Goal: Task Accomplishment & Management: Complete application form

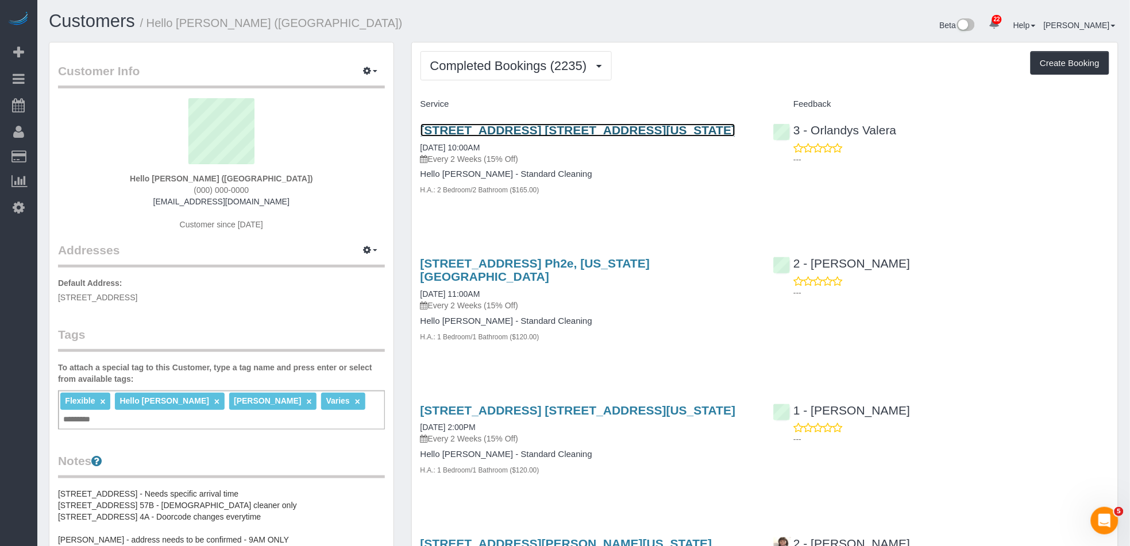
click at [592, 136] on link "10 East 29th Street, Apt. 24g, New York, NY 10016" at bounding box center [578, 130] width 315 height 13
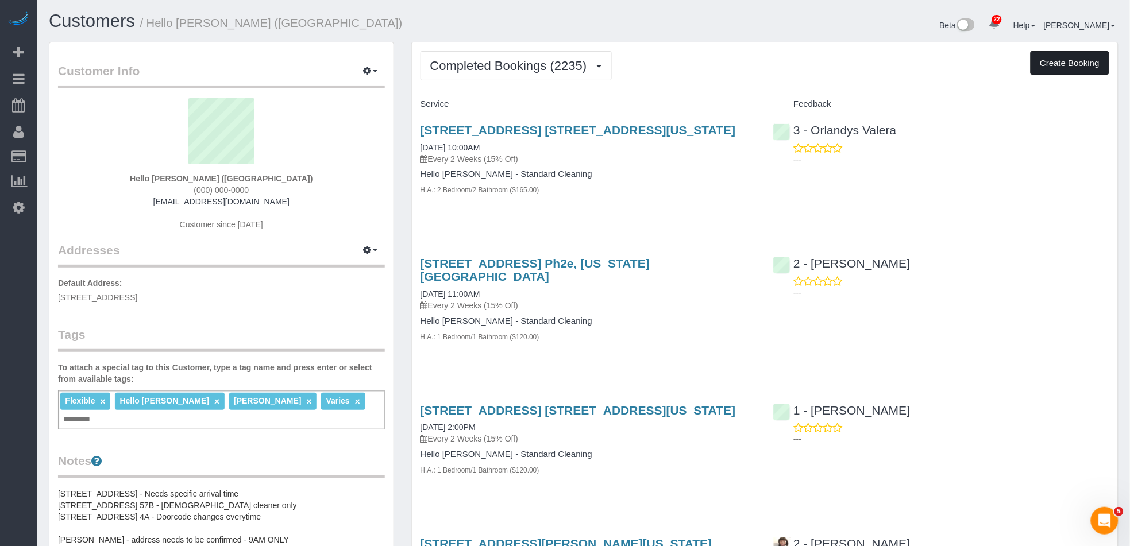
click at [1045, 65] on button "Create Booking" at bounding box center [1070, 63] width 79 height 24
select select "NY"
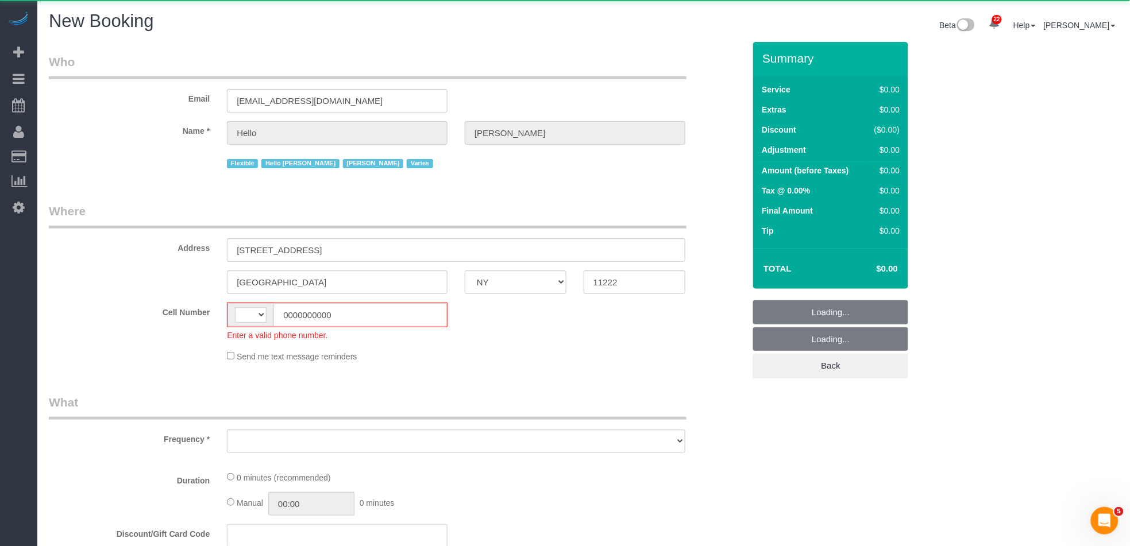
select select "string:[GEOGRAPHIC_DATA]"
select select "object:11189"
select select "number:89"
select select "number:90"
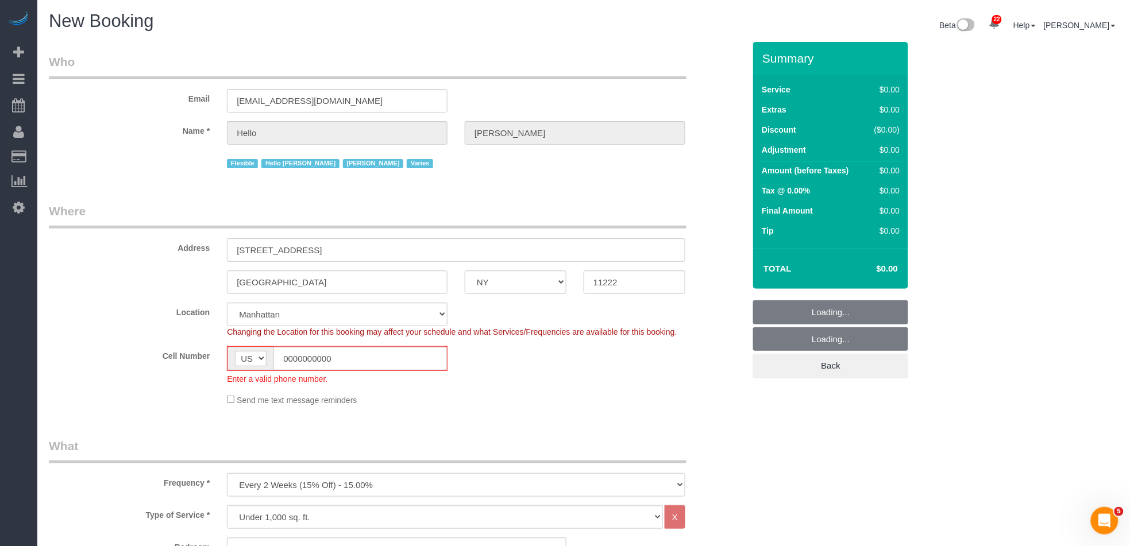
select select "6"
select select "object:11680"
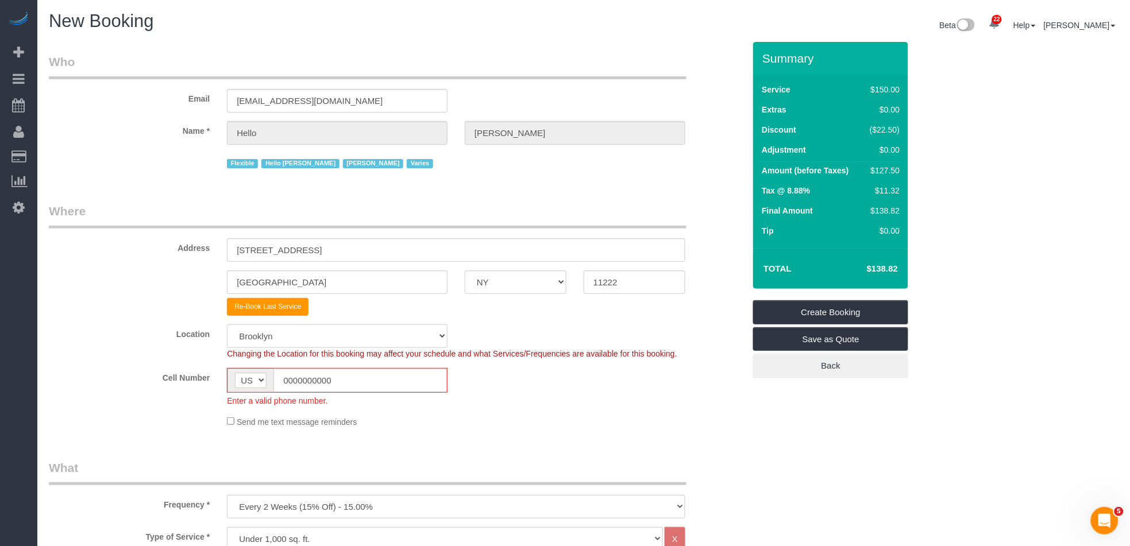
click at [308, 340] on select "Manhattan Austin Boston Bronx Brooklyn Charlotte Denver New Jersey Portland Que…" at bounding box center [337, 337] width 221 height 24
select select "2"
click at [227, 325] on select "Manhattan Austin Boston Bronx Brooklyn Charlotte Denver New Jersey Portland Que…" at bounding box center [337, 337] width 221 height 24
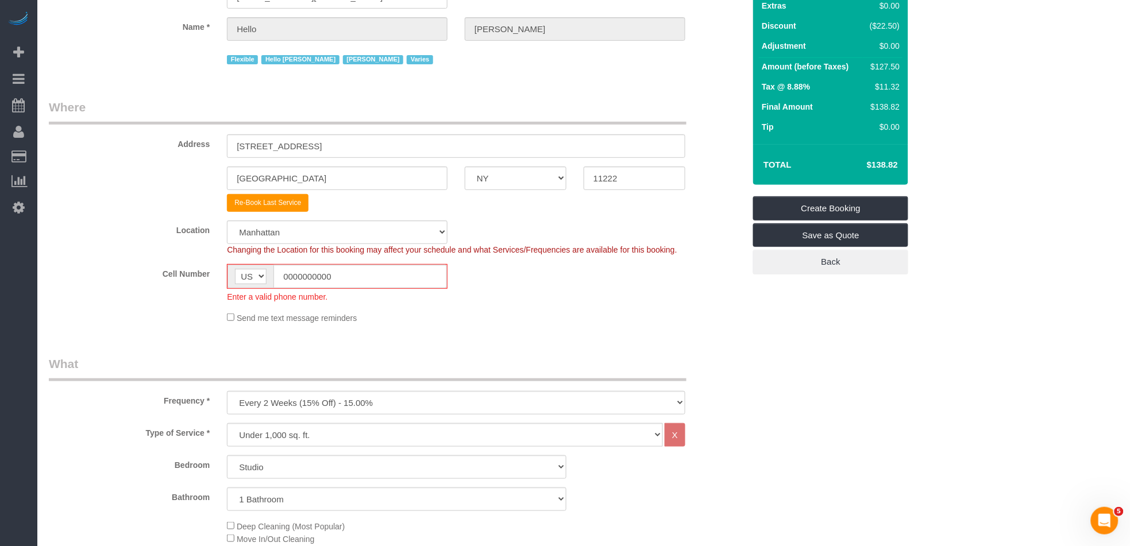
drag, startPoint x: 376, startPoint y: 334, endPoint x: 335, endPoint y: 380, distance: 61.5
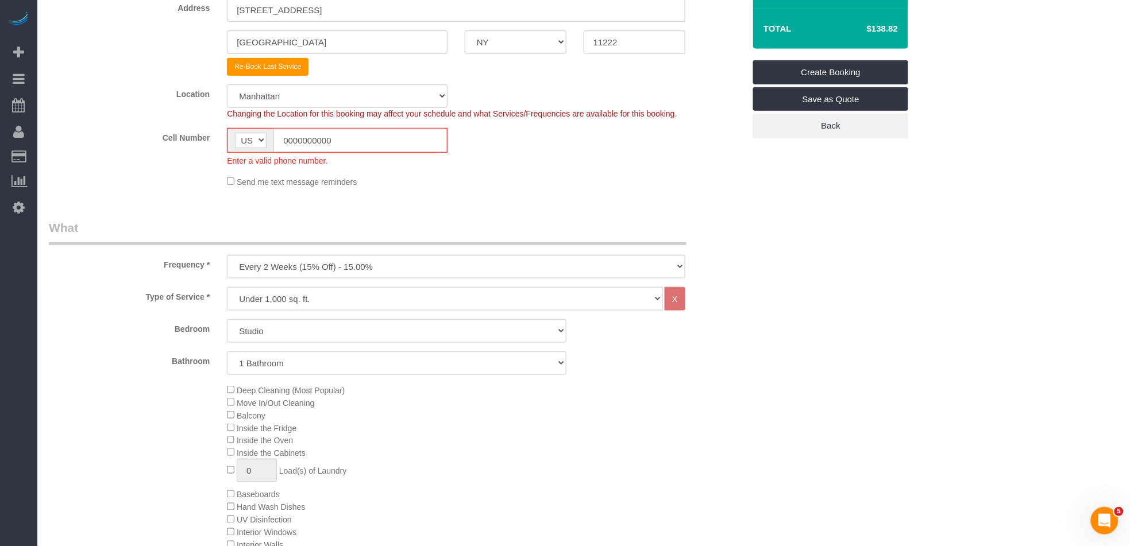
scroll to position [315, 0]
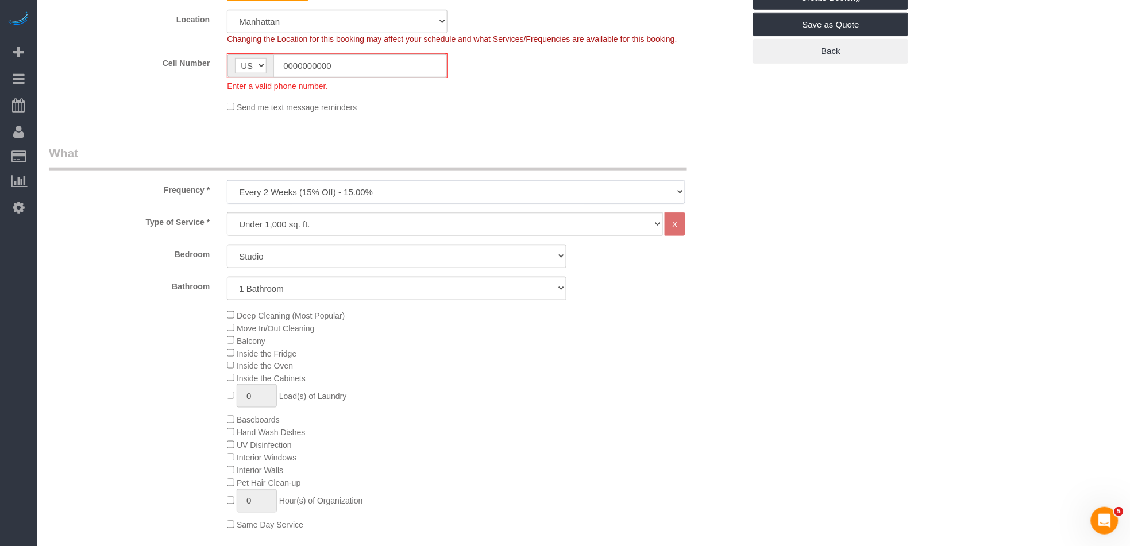
click at [285, 193] on select "One Time Weekly (20% Off) - 20.00% Every 2 Weeks (15% Off) - 15.00% Every 4 Wee…" at bounding box center [456, 192] width 458 height 24
select select "object:12142"
click at [227, 180] on select "One Time Weekly (20% Off) - 20.00% Every 2 Weeks (15% Off) - 15.00% Every 4 Wee…" at bounding box center [456, 192] width 458 height 24
click at [237, 257] on select "Studio 1 Bedroom 2 Bedrooms 3 Bedrooms" at bounding box center [397, 257] width 340 height 24
click at [227, 245] on select "Studio 1 Bedroom 2 Bedrooms 3 Bedrooms" at bounding box center [397, 257] width 340 height 24
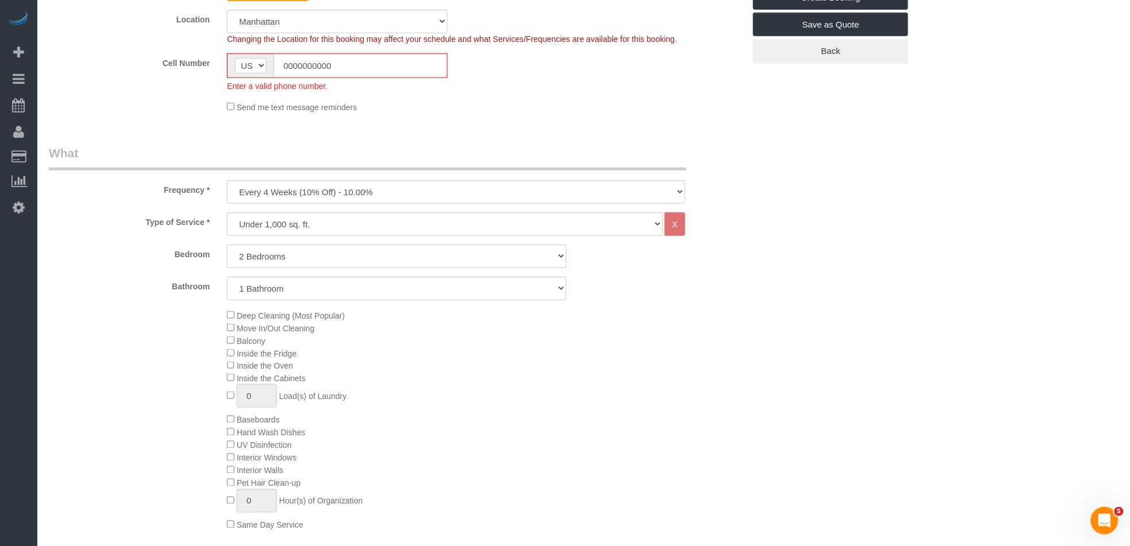
click at [259, 259] on select "Studio 1 Bedroom 2 Bedrooms 3 Bedrooms" at bounding box center [397, 257] width 340 height 24
select select "1"
click at [227, 245] on select "Studio 1 Bedroom 2 Bedrooms 3 Bedrooms" at bounding box center [397, 257] width 340 height 24
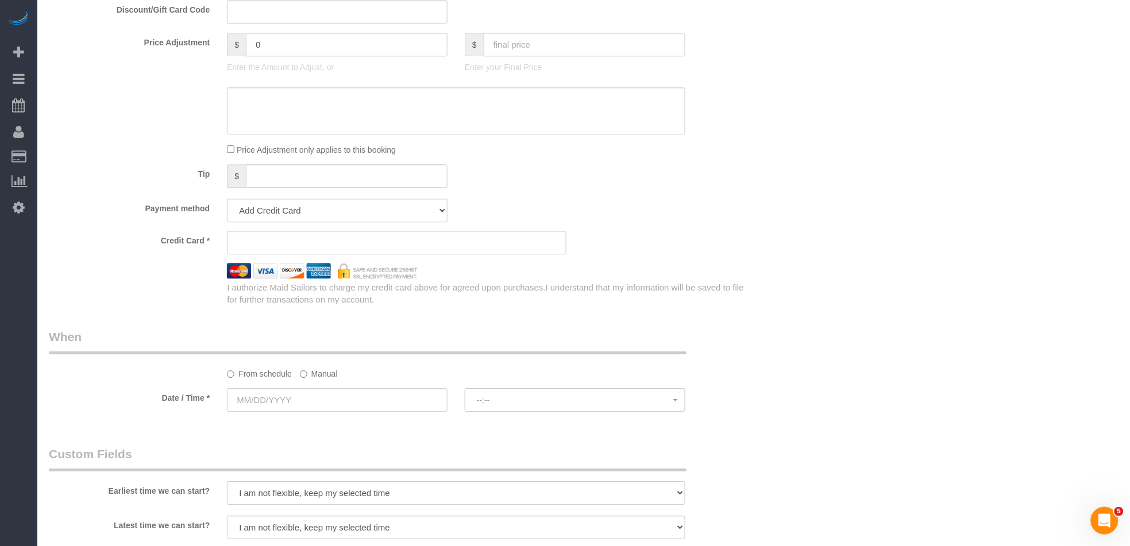
scroll to position [1024, 0]
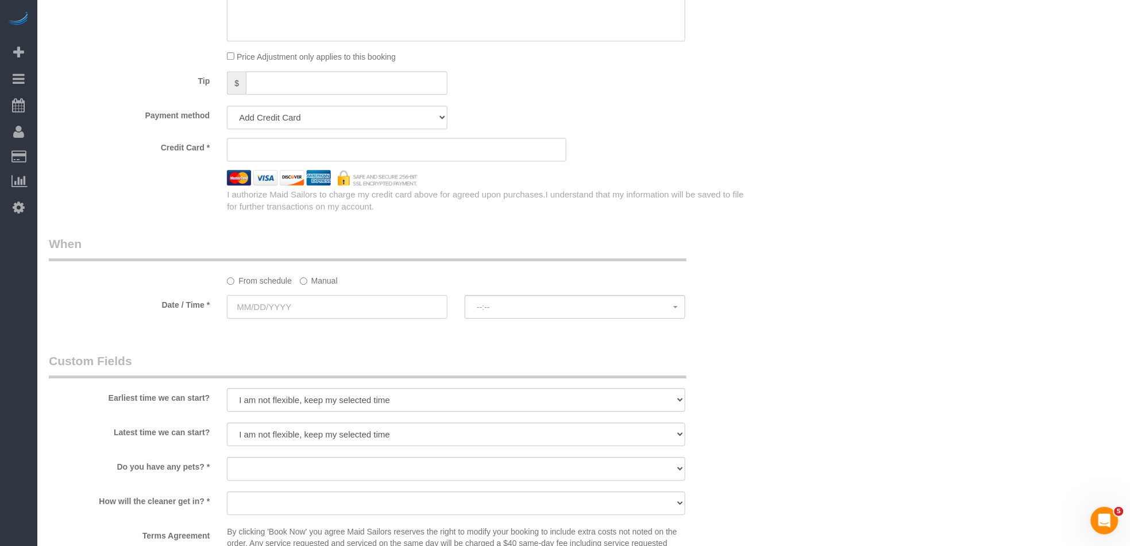
click at [311, 307] on input "text" at bounding box center [337, 307] width 221 height 24
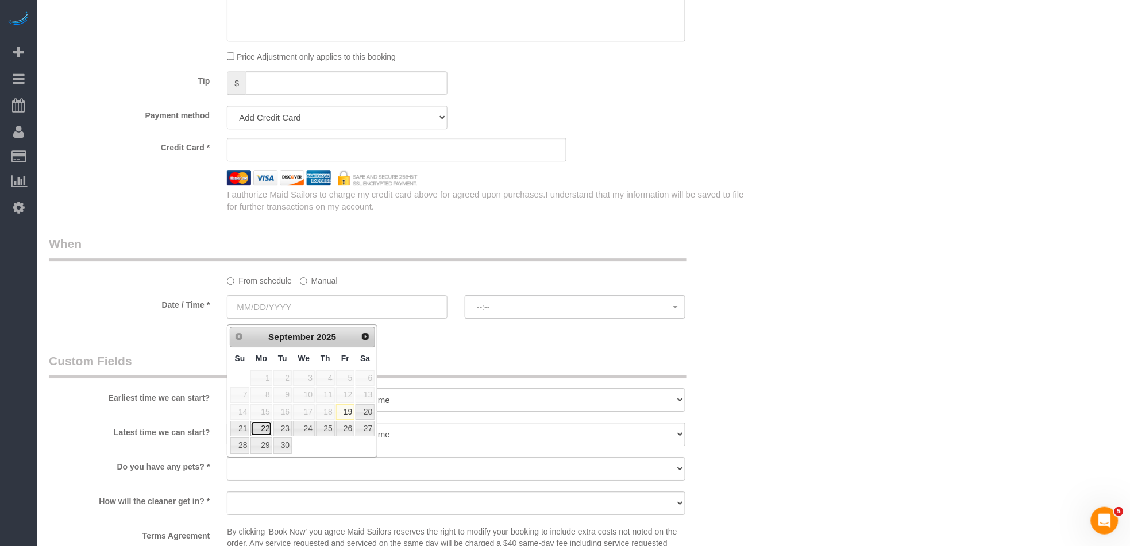
click at [265, 430] on link "22" at bounding box center [260, 429] width 21 height 16
type input "09/22/2025"
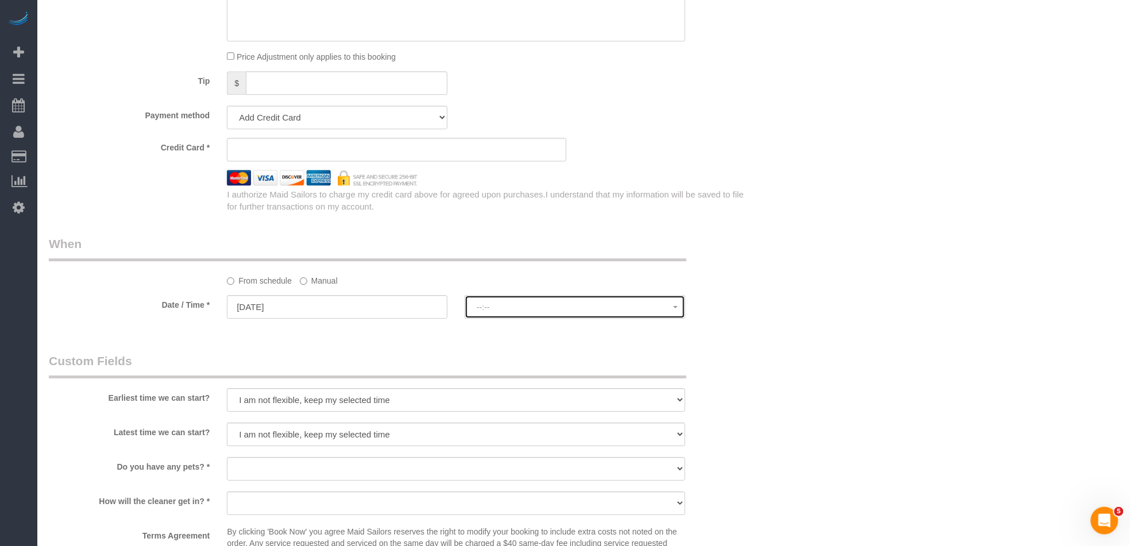
click at [500, 312] on span "--:--" at bounding box center [575, 307] width 196 height 9
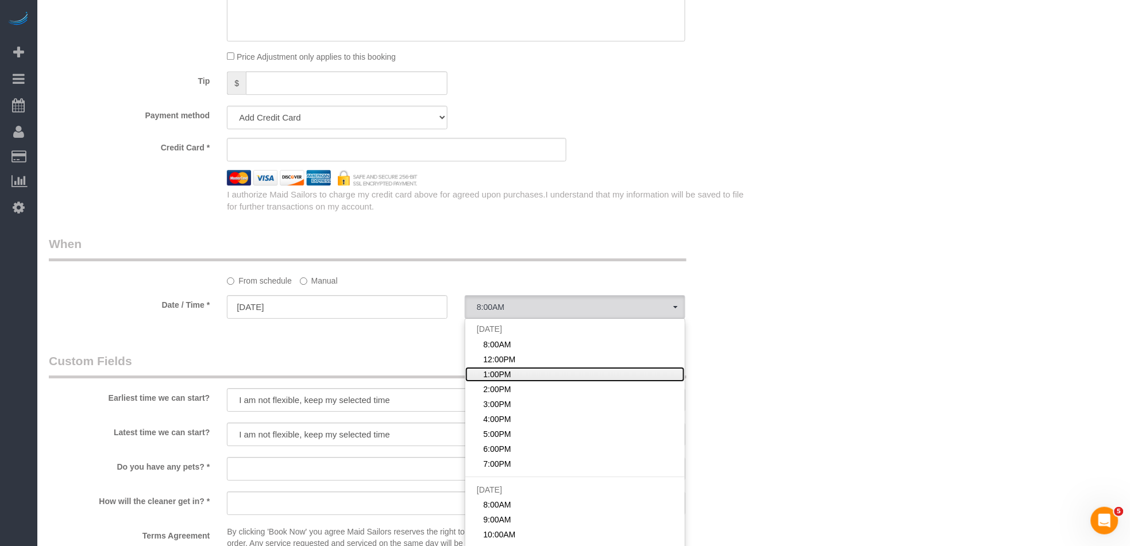
click at [500, 377] on span "1:00PM" at bounding box center [498, 374] width 28 height 11
select select "spot3"
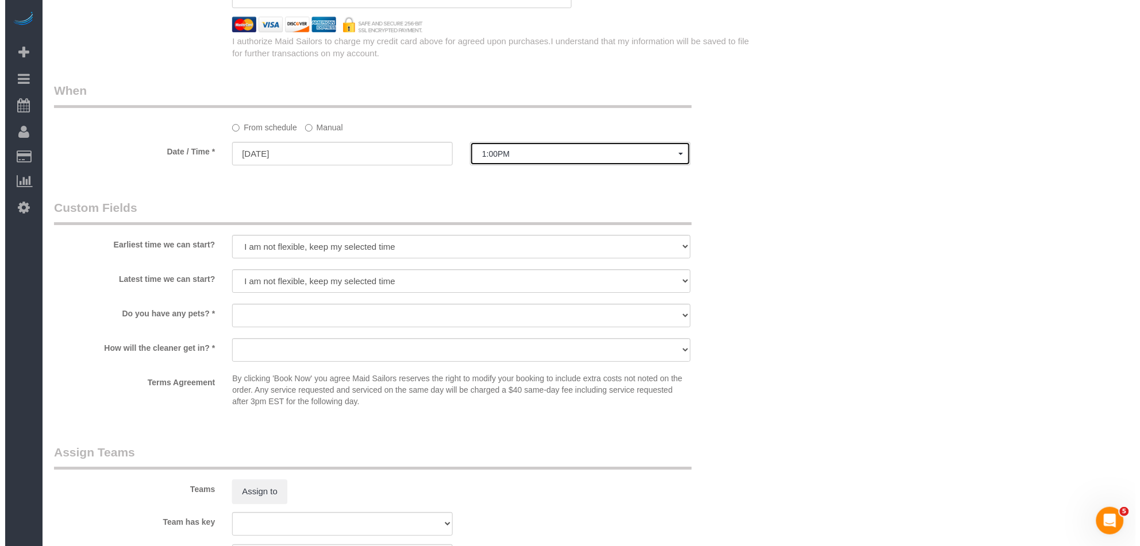
scroll to position [1189, 0]
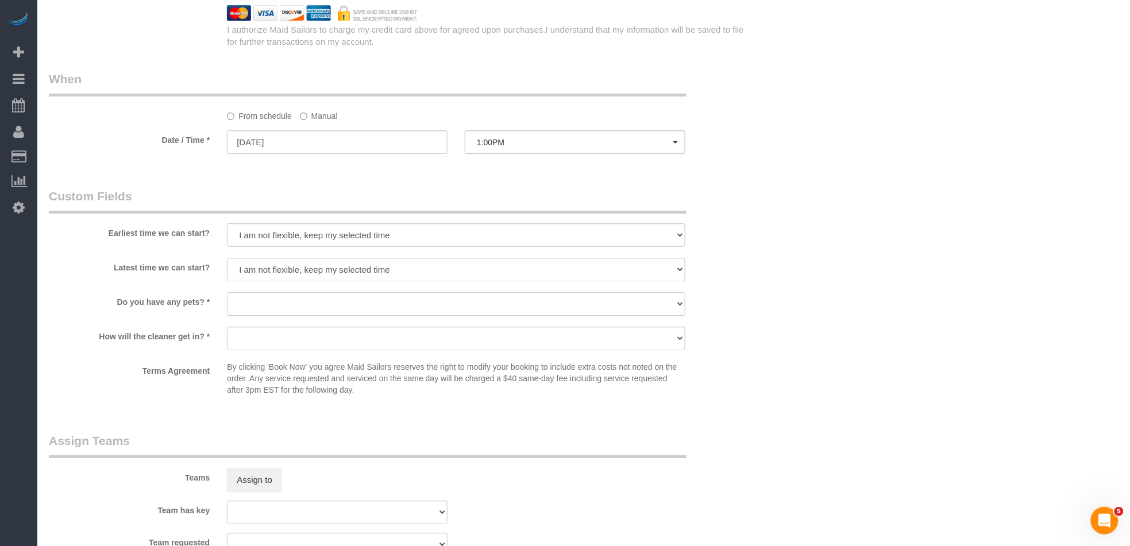
click at [303, 315] on select "Dog Cat None" at bounding box center [456, 304] width 458 height 24
select select "number:15"
click at [227, 298] on select "Dog Cat None" at bounding box center [456, 304] width 458 height 24
click at [321, 345] on select "We'll let you in. Doorman/Front Desk has the key. Other (Provide details)" at bounding box center [456, 339] width 458 height 24
select select "number:5"
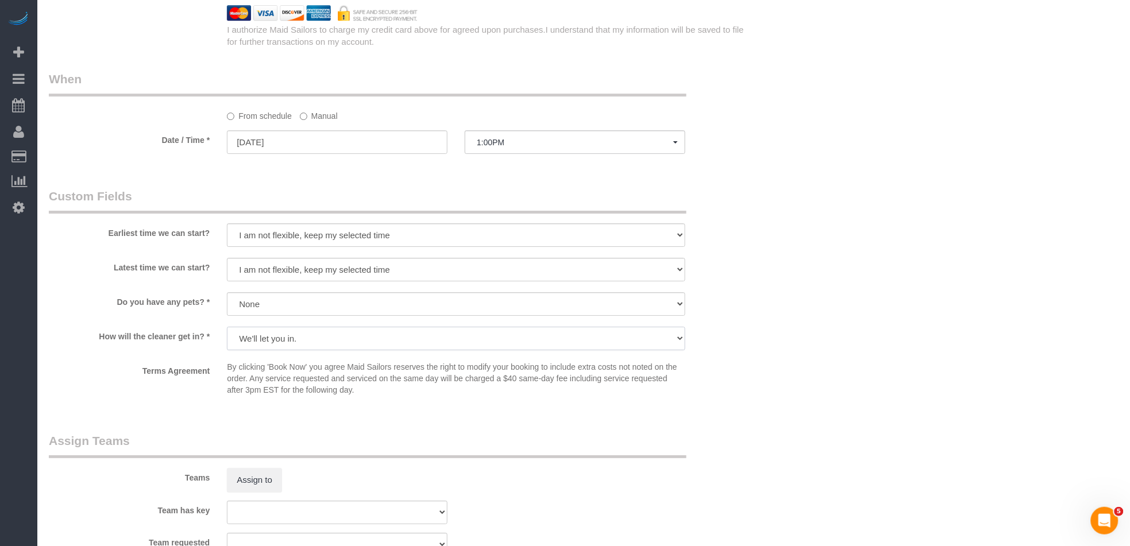
click at [227, 332] on select "We'll let you in. Doorman/Front Desk has the key. Other (Provide details)" at bounding box center [456, 339] width 458 height 24
drag, startPoint x: 277, startPoint y: 481, endPoint x: 267, endPoint y: 484, distance: 10.9
click at [270, 483] on div "Assign to" at bounding box center [337, 480] width 238 height 24
click at [267, 484] on button "Assign to" at bounding box center [254, 480] width 55 height 24
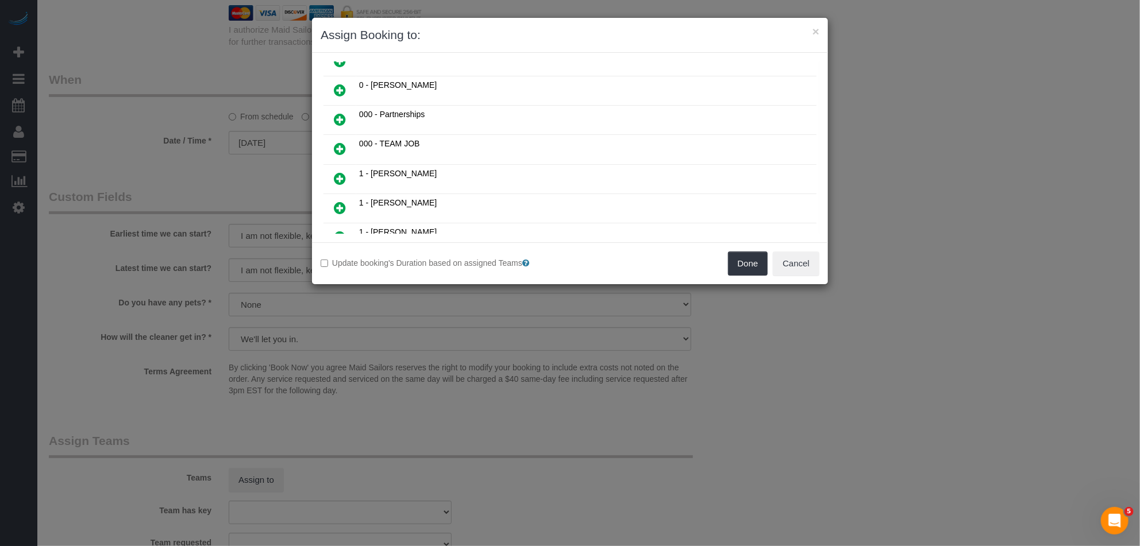
drag, startPoint x: 344, startPoint y: 119, endPoint x: 375, endPoint y: 122, distance: 31.7
click at [344, 119] on icon at bounding box center [340, 120] width 12 height 14
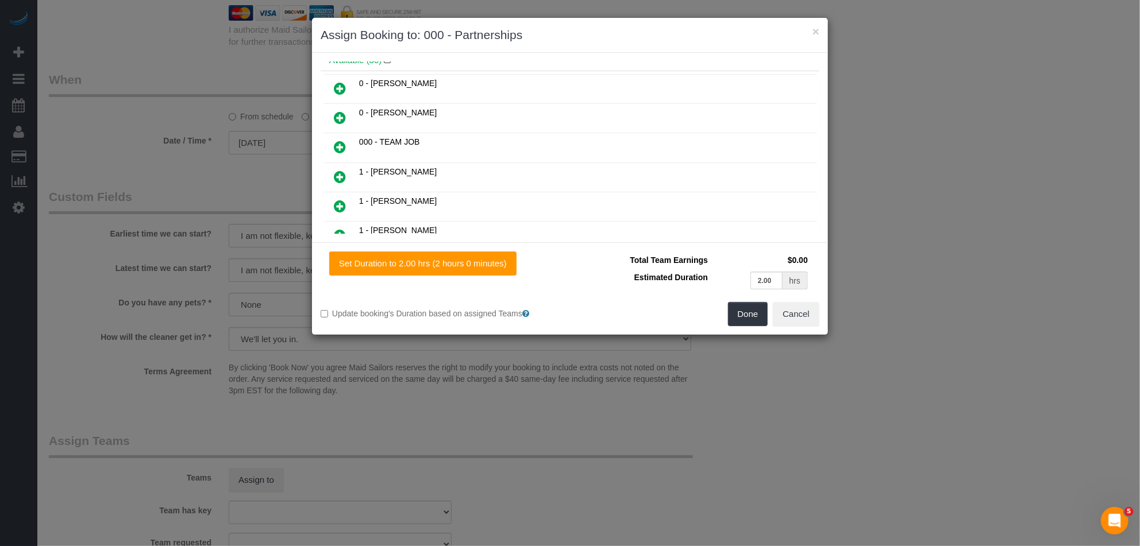
scroll to position [106, 0]
click at [746, 312] on button "Done" at bounding box center [748, 314] width 40 height 24
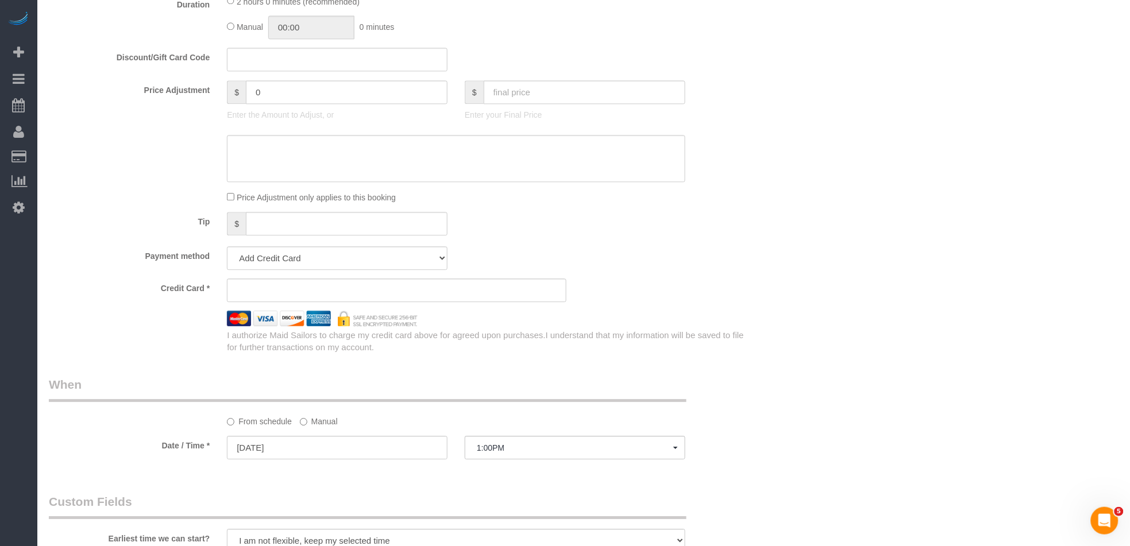
scroll to position [863, 0]
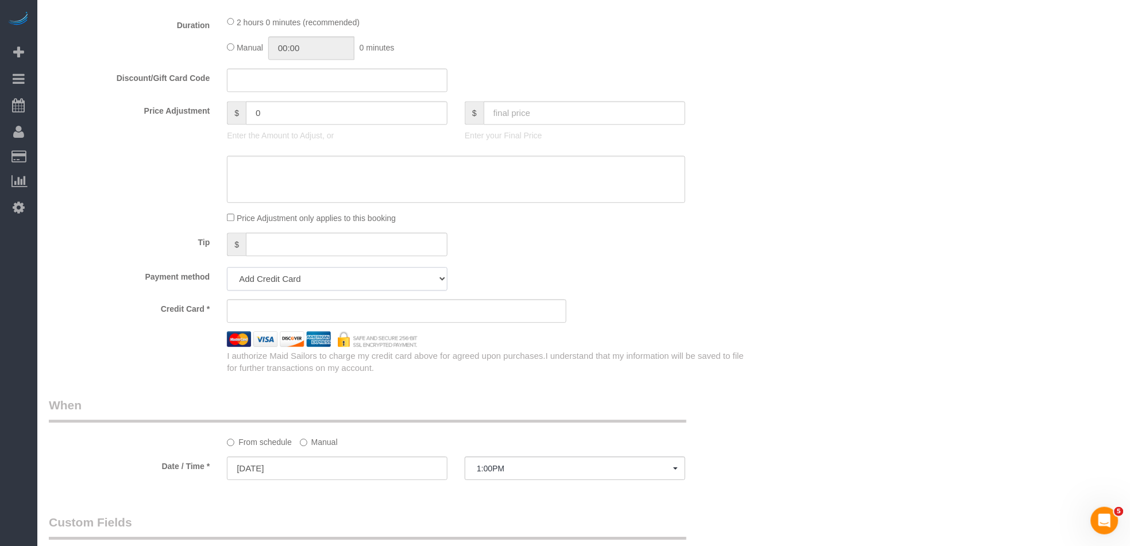
click at [383, 291] on select "Add Credit Card Cash Check Paypal" at bounding box center [337, 279] width 221 height 24
select select "string:paypal"
click at [227, 273] on select "Add Credit Card Cash Check Paypal" at bounding box center [337, 279] width 221 height 24
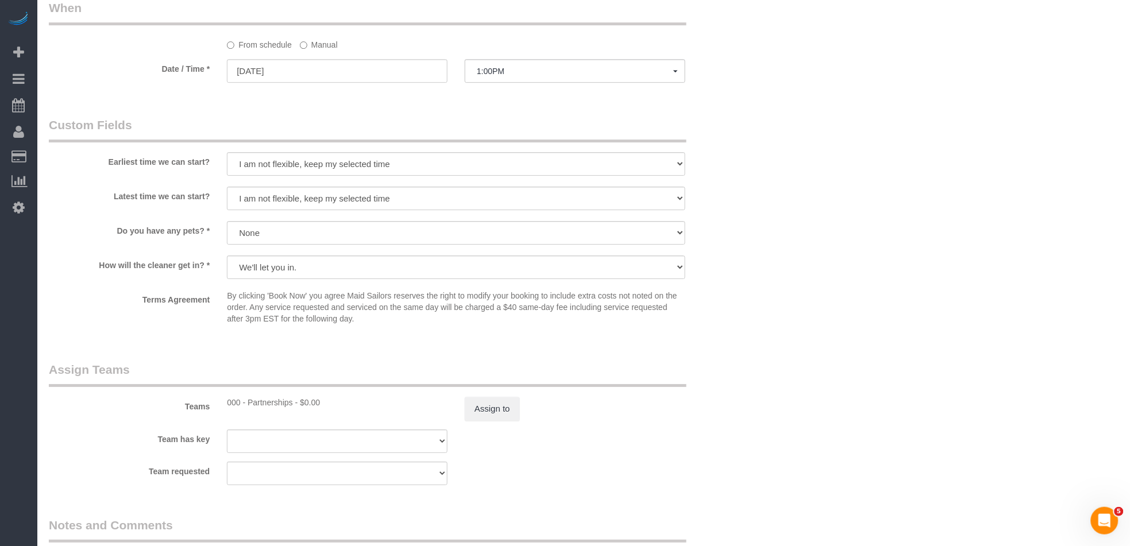
scroll to position [1470, 0]
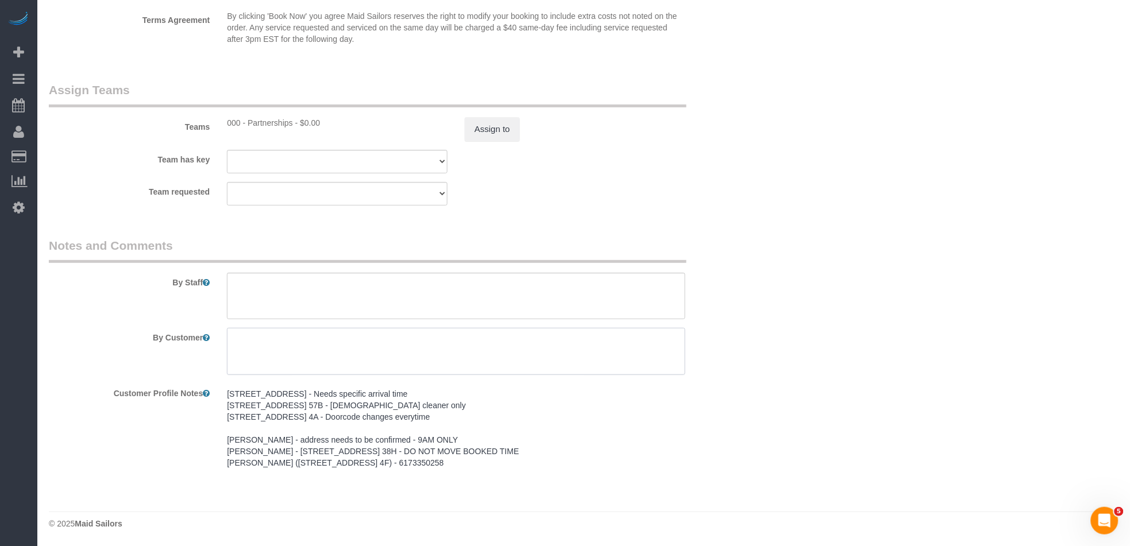
click at [264, 360] on textarea at bounding box center [456, 351] width 458 height 47
paste textarea "*Make sure to wear your Maid Sailors uniform."
type textarea "*Make sure to wear your Maid Sailors uniform."
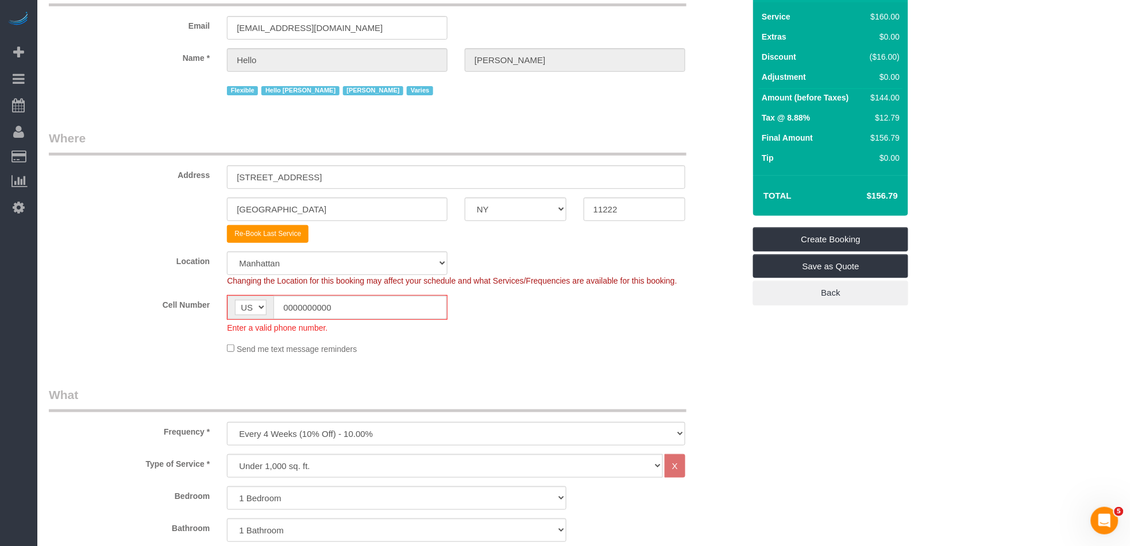
scroll to position [0, 0]
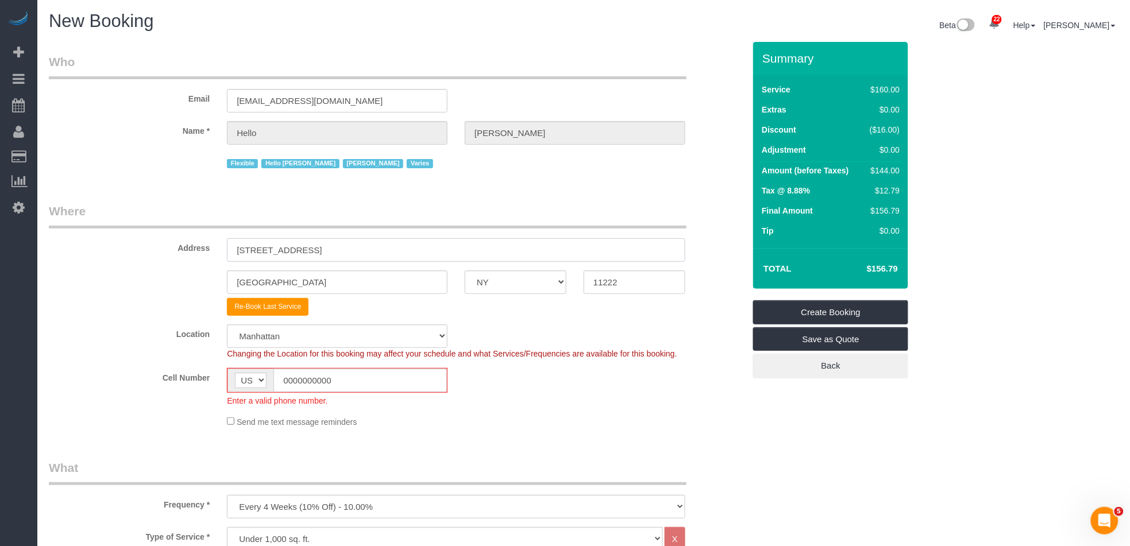
drag, startPoint x: 396, startPoint y: 257, endPoint x: 402, endPoint y: 250, distance: 8.6
click at [396, 256] on input "218 Guernsey Street, Garden Unit" at bounding box center [456, 250] width 458 height 24
drag, startPoint x: 195, startPoint y: 235, endPoint x: 141, endPoint y: 226, distance: 54.8
click at [141, 226] on fieldset "Where Address 218 Guernsey Street, Garden Unit Brooklyn AK AL AR AZ CA CO CT DC…" at bounding box center [397, 320] width 696 height 234
click at [395, 249] on input "218 Guernsey Street, Garden Unit" at bounding box center [456, 250] width 458 height 24
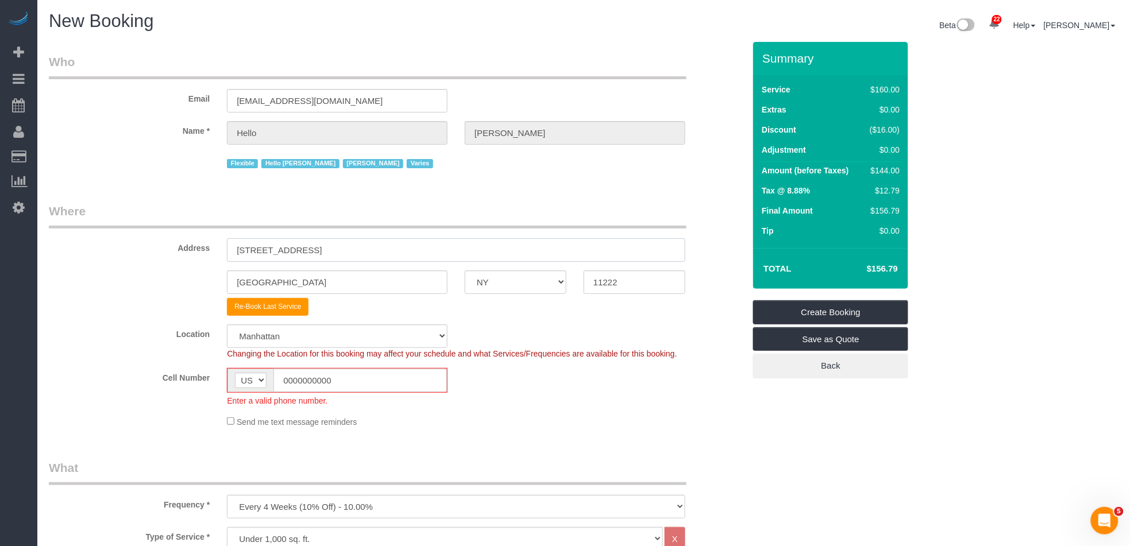
drag, startPoint x: 395, startPoint y: 249, endPoint x: 151, endPoint y: 242, distance: 244.3
click at [151, 242] on div "Address 218 Guernsey Street, Garden Unit" at bounding box center [396, 232] width 713 height 59
type input "3 West 36th Street, Apt.14B"
click at [295, 281] on input "[GEOGRAPHIC_DATA]" at bounding box center [337, 283] width 221 height 24
drag, startPoint x: 295, startPoint y: 281, endPoint x: 202, endPoint y: 281, distance: 93.1
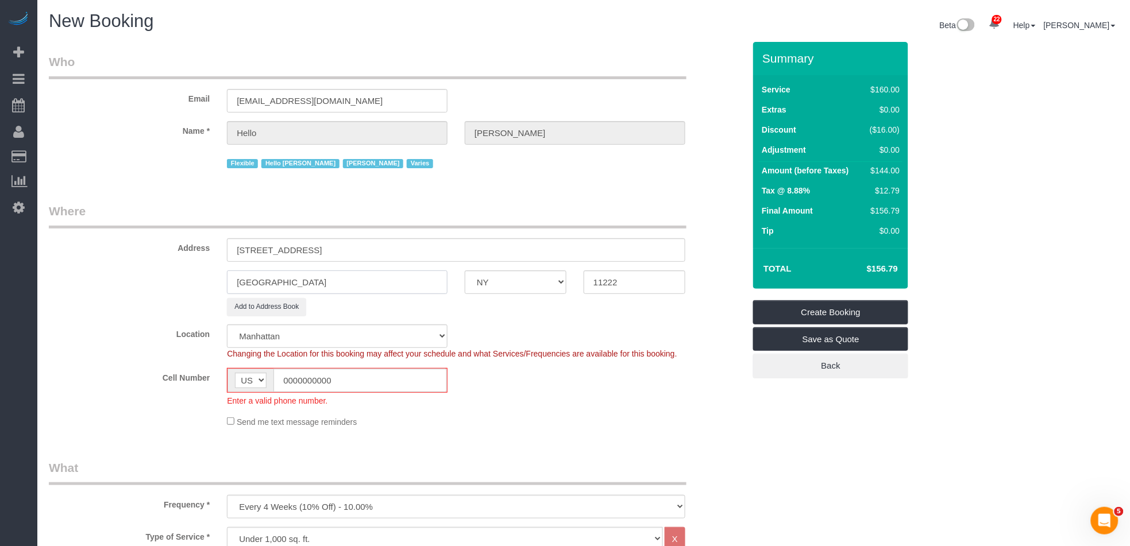
click at [202, 281] on div "Brooklyn AK AL AR AZ CA CO CT DC DE FL GA HI IA ID IL IN KS KY LA MA MD ME MI M…" at bounding box center [396, 283] width 713 height 24
select select "6"
select select "object:15116"
select select
type input "M"
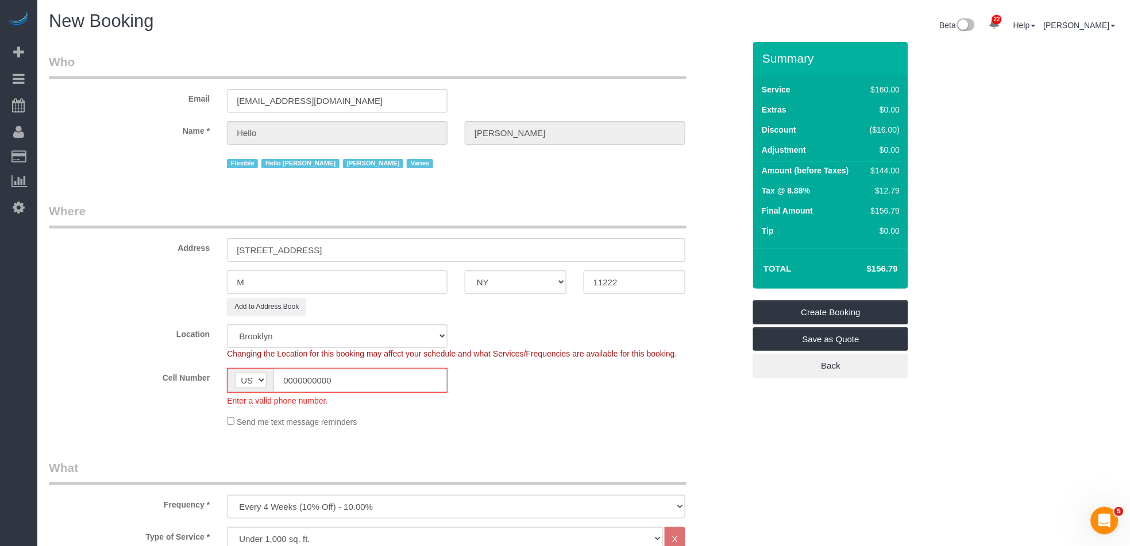
select select "spot63"
select select "1"
type input "M"
type input "[US_STATE]"
click at [638, 291] on input "11222" at bounding box center [635, 283] width 102 height 24
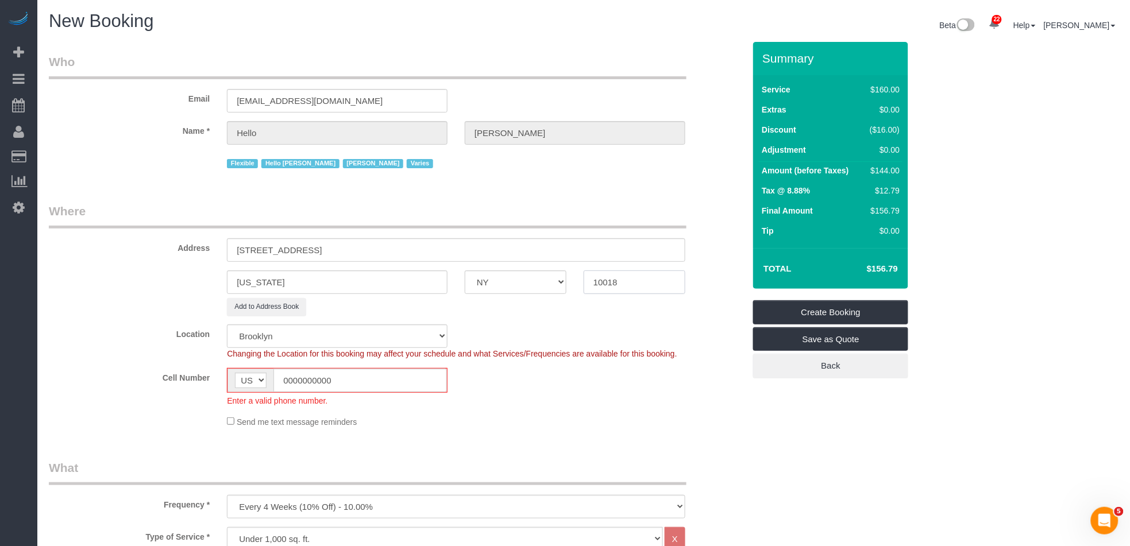
type input "10018"
select select "2"
select select "object:15571"
select select "1"
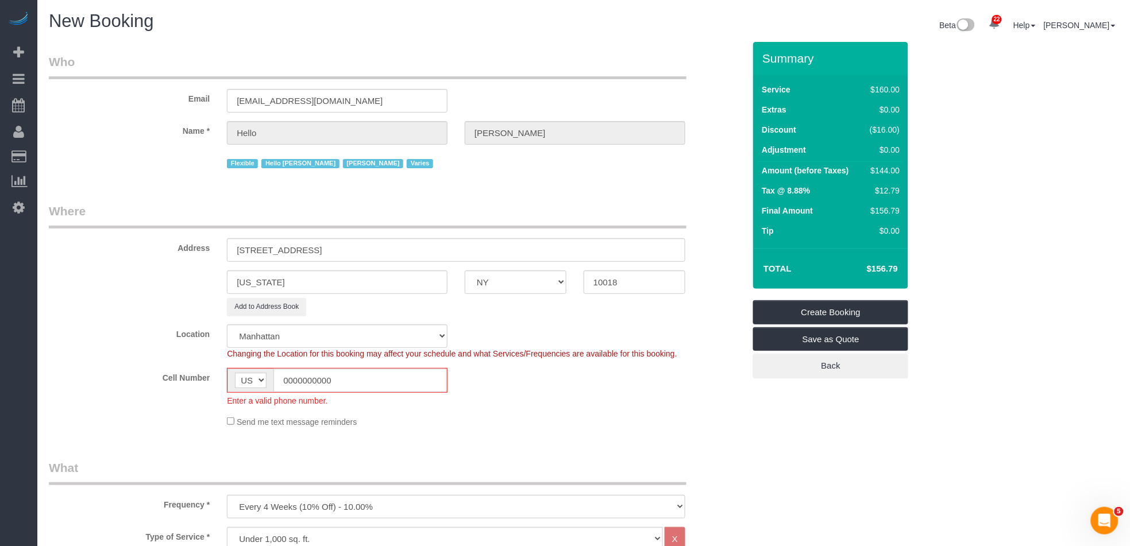
select select "spot120"
click at [372, 383] on input "0000000000" at bounding box center [360, 381] width 174 height 24
click at [826, 314] on link "Create Booking" at bounding box center [830, 312] width 155 height 24
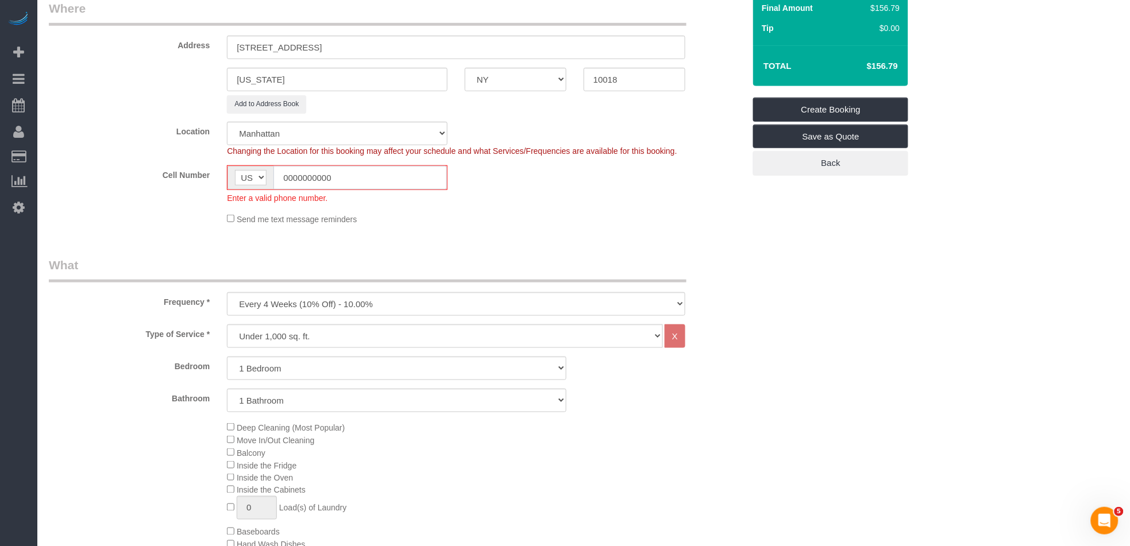
click at [380, 174] on input "0000000000" at bounding box center [360, 178] width 174 height 24
drag, startPoint x: 369, startPoint y: 178, endPoint x: 208, endPoint y: 176, distance: 161.4
click at [208, 176] on div "Cell Number AF AL DZ AD AO AI AQ AG AR AM AW AU AT AZ BS BH BD BB BY BE BZ BJ B…" at bounding box center [396, 184] width 713 height 38
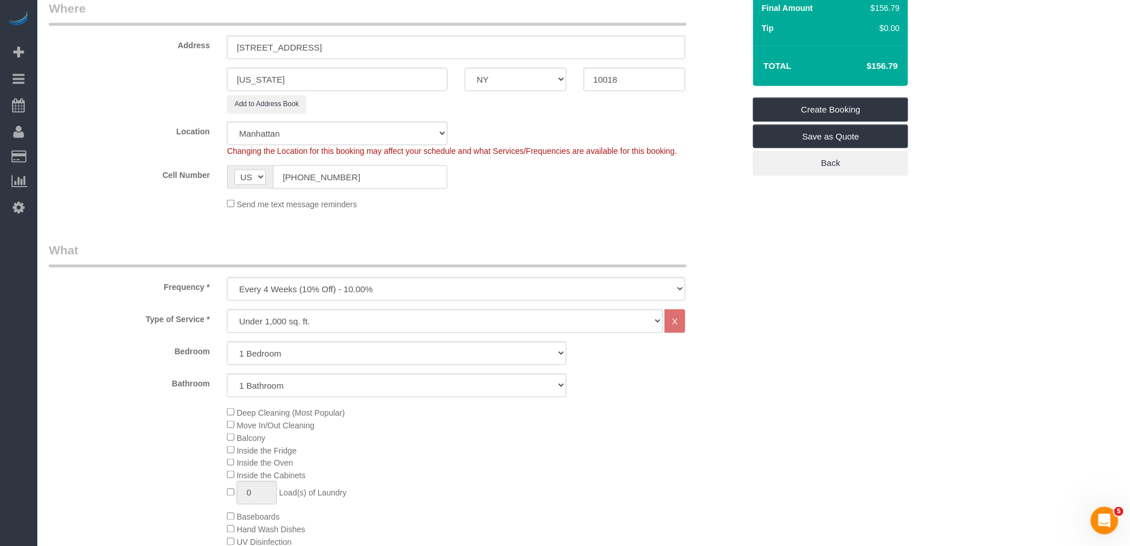
type input "[PHONE_NUMBER]"
click at [823, 115] on link "Create Booking" at bounding box center [830, 110] width 155 height 24
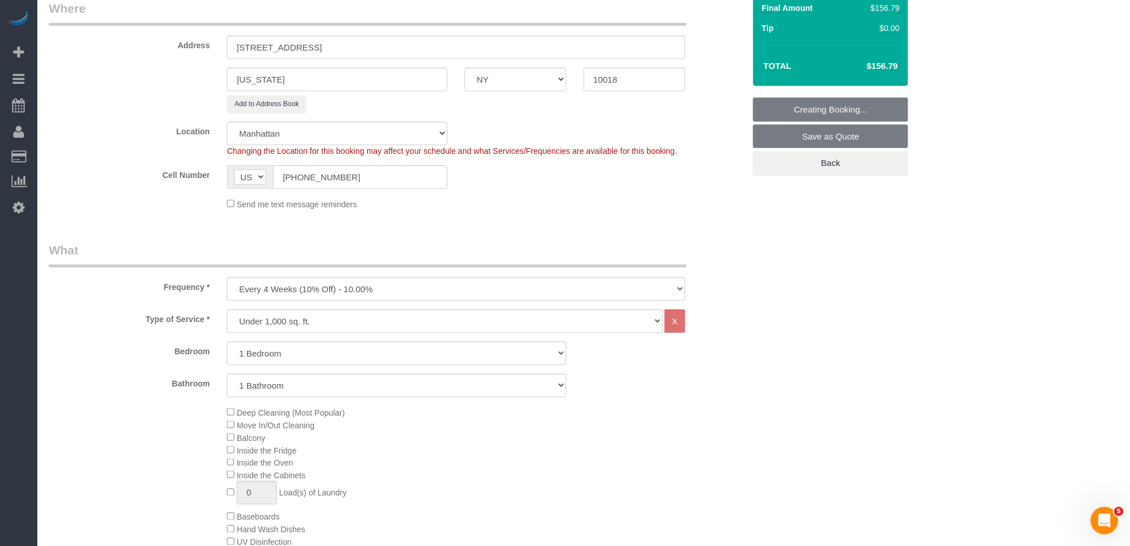
scroll to position [203, 0]
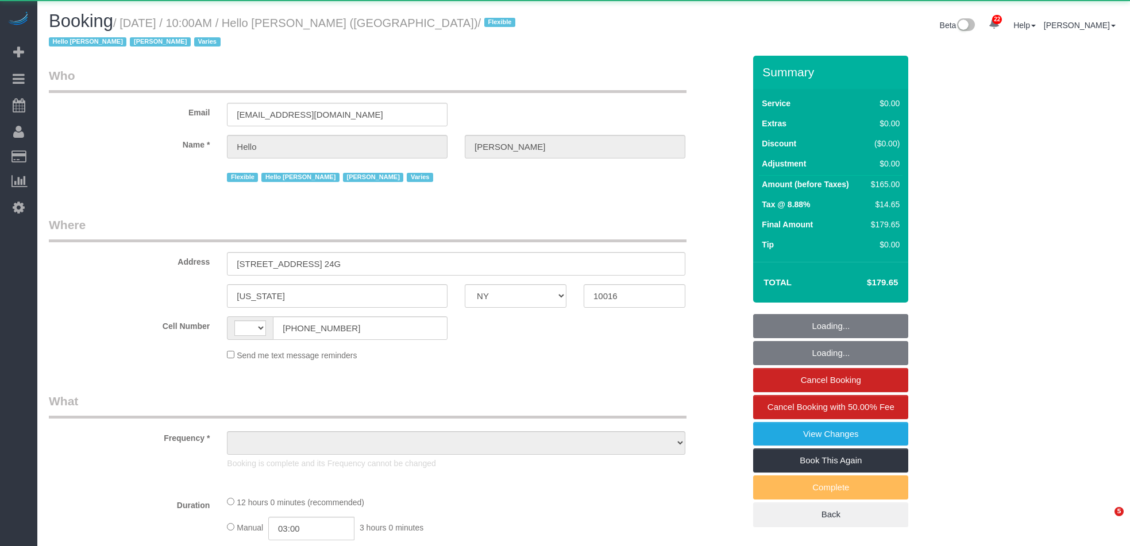
select select "NY"
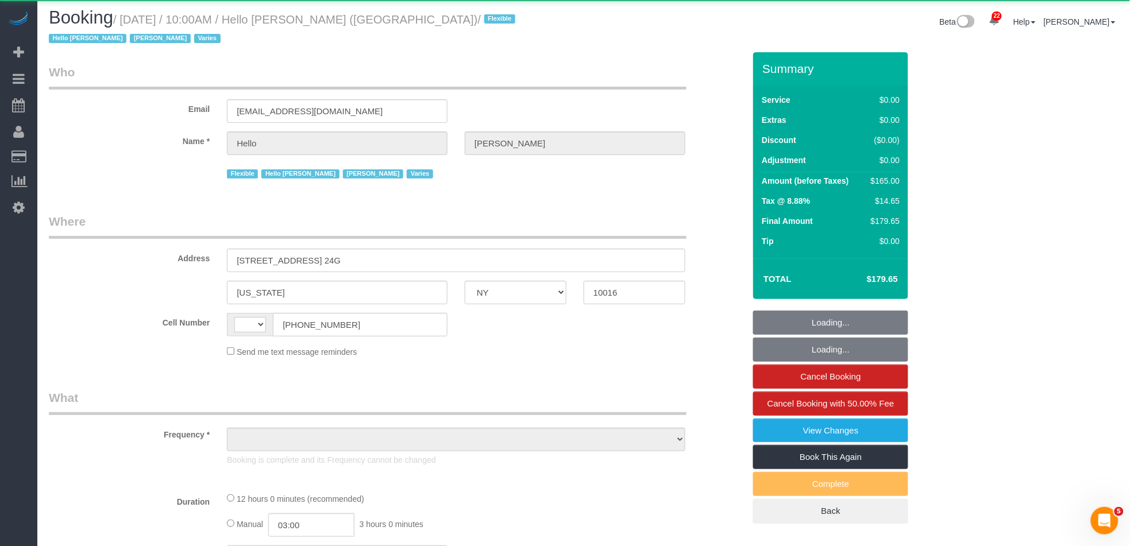
select select "object:498"
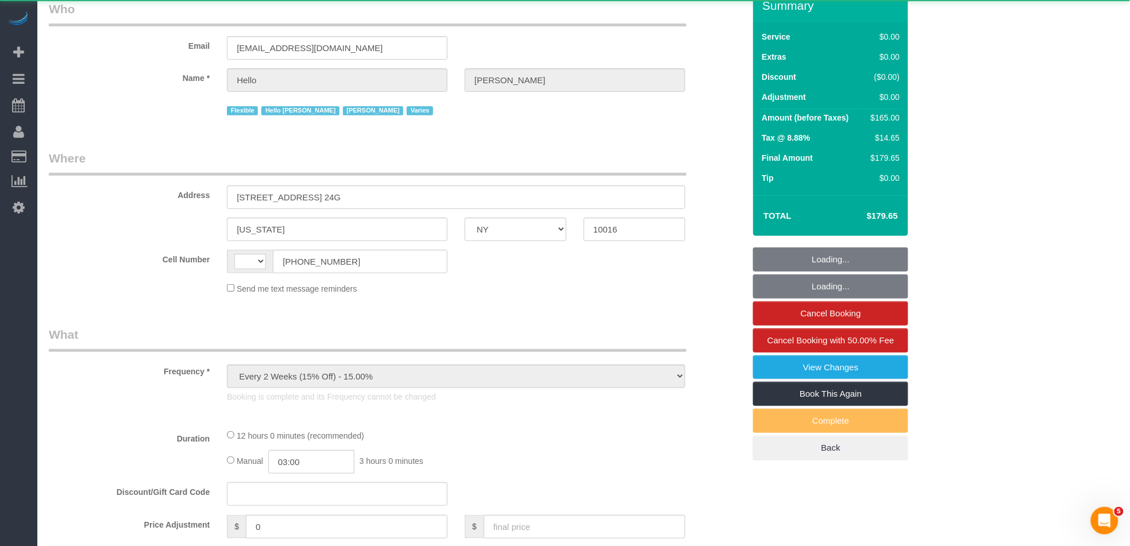
scroll to position [87, 0]
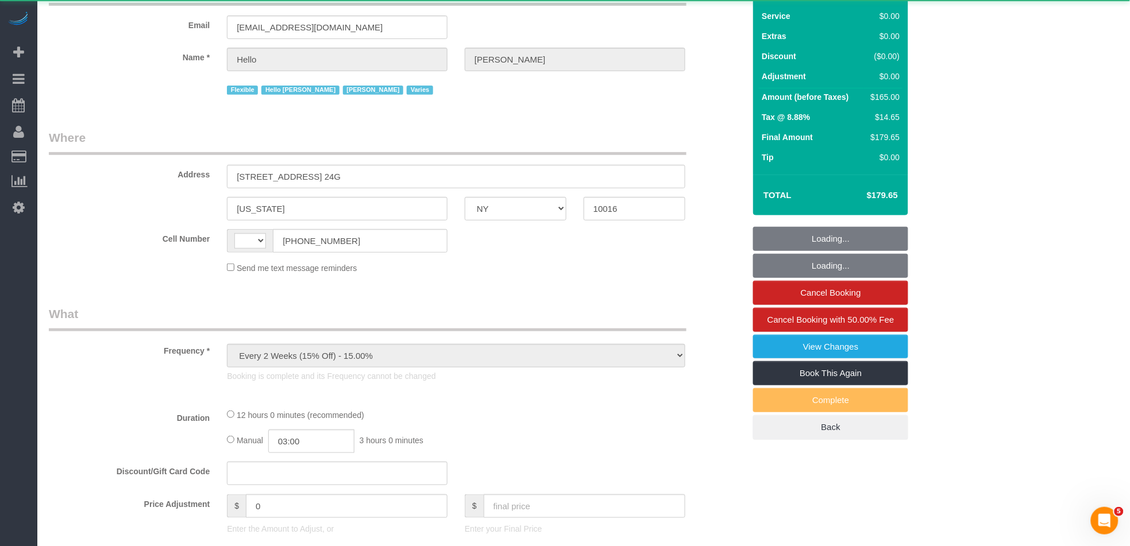
select select "string:[GEOGRAPHIC_DATA]"
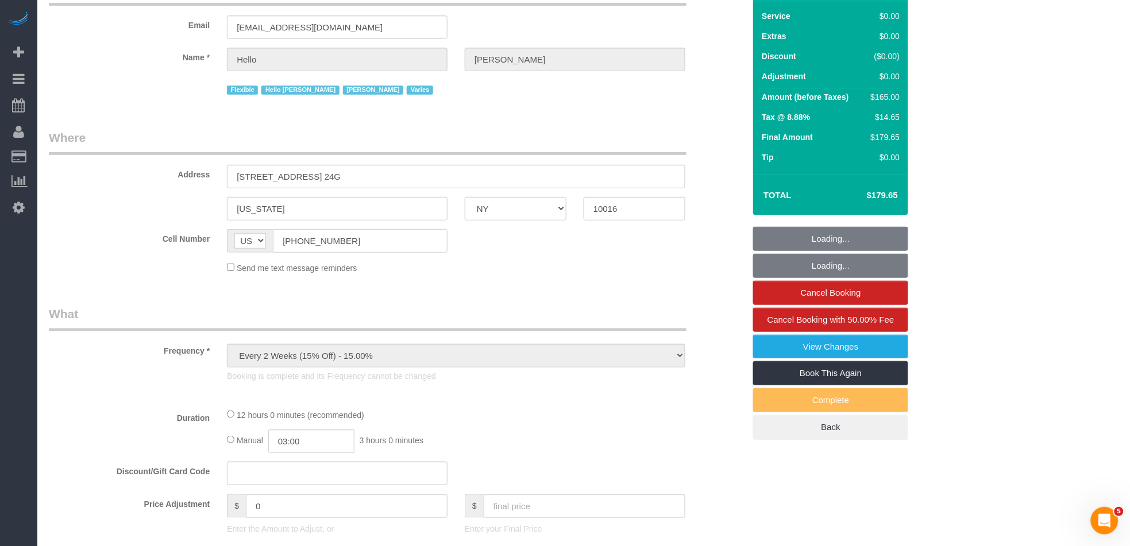
select select "spot1"
select select "number:89"
select select "number:90"
select select "number:15"
select select "number:6"
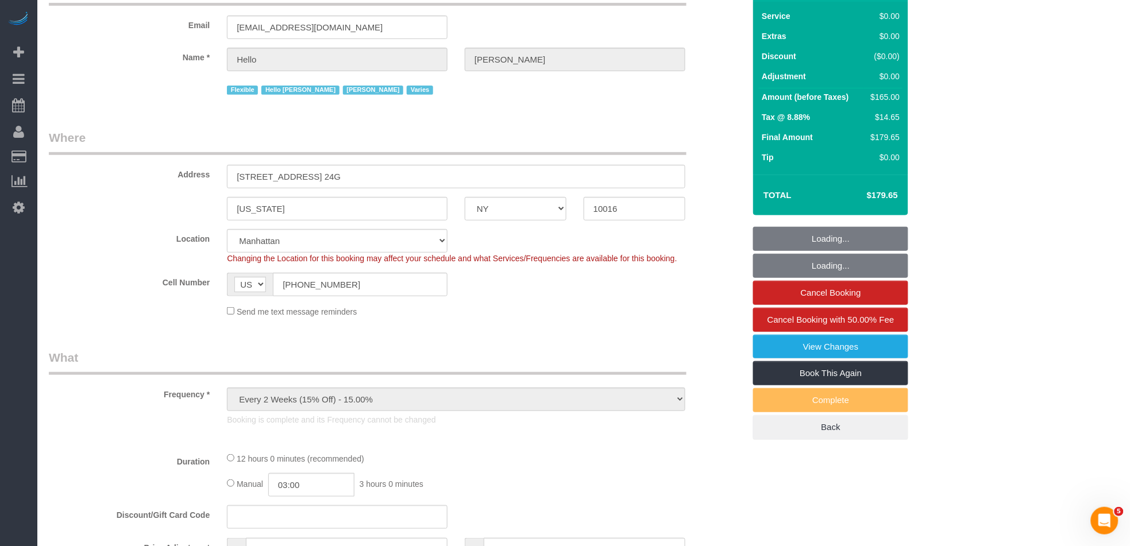
select select "4"
select select "object:1518"
select select "spot30"
select select "4"
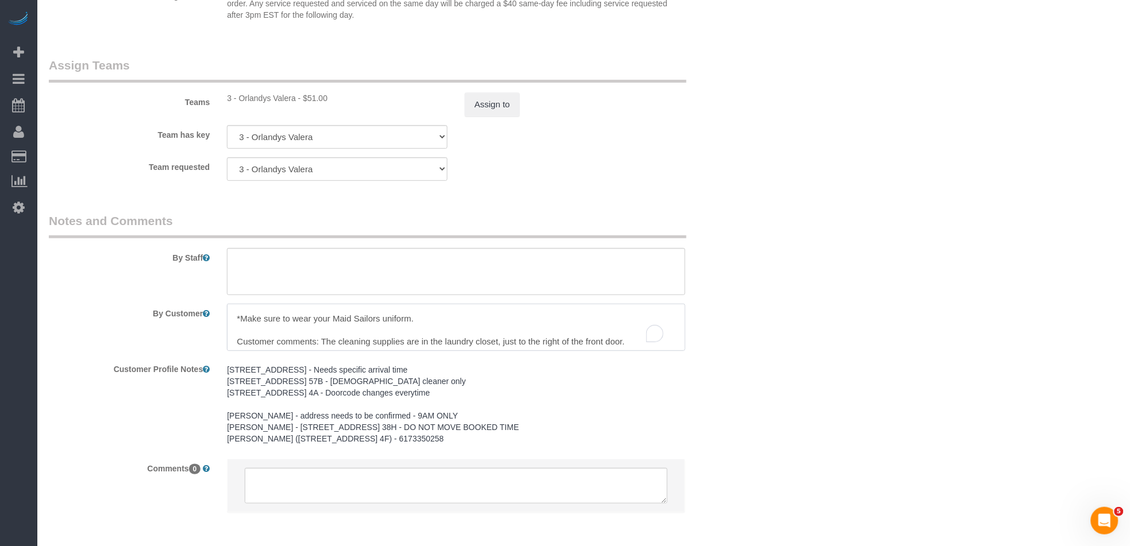
scroll to position [20, 0]
drag, startPoint x: 303, startPoint y: 306, endPoint x: 235, endPoint y: 306, distance: 68.4
click at [234, 306] on textarea "To enrich screen reader interactions, please activate Accessibility in Grammarl…" at bounding box center [456, 327] width 458 height 47
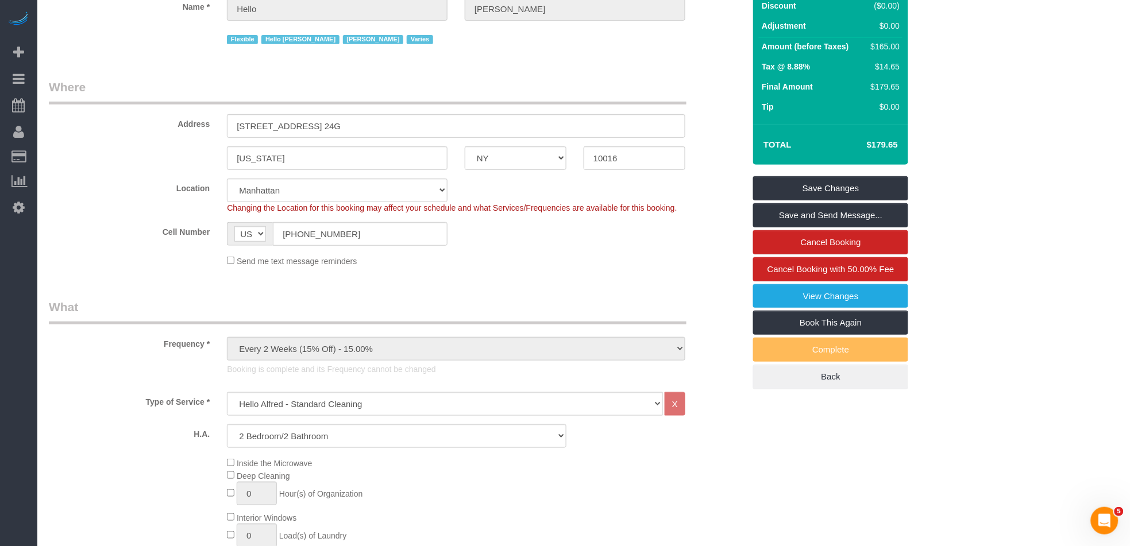
scroll to position [0, 0]
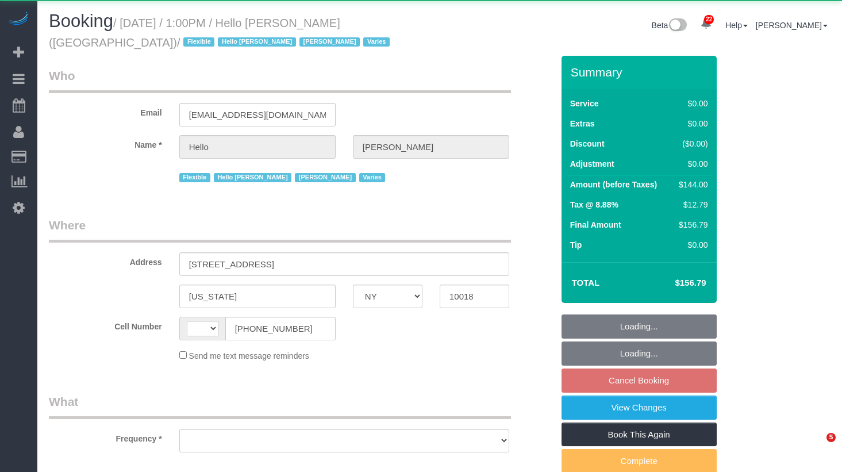
select select "NY"
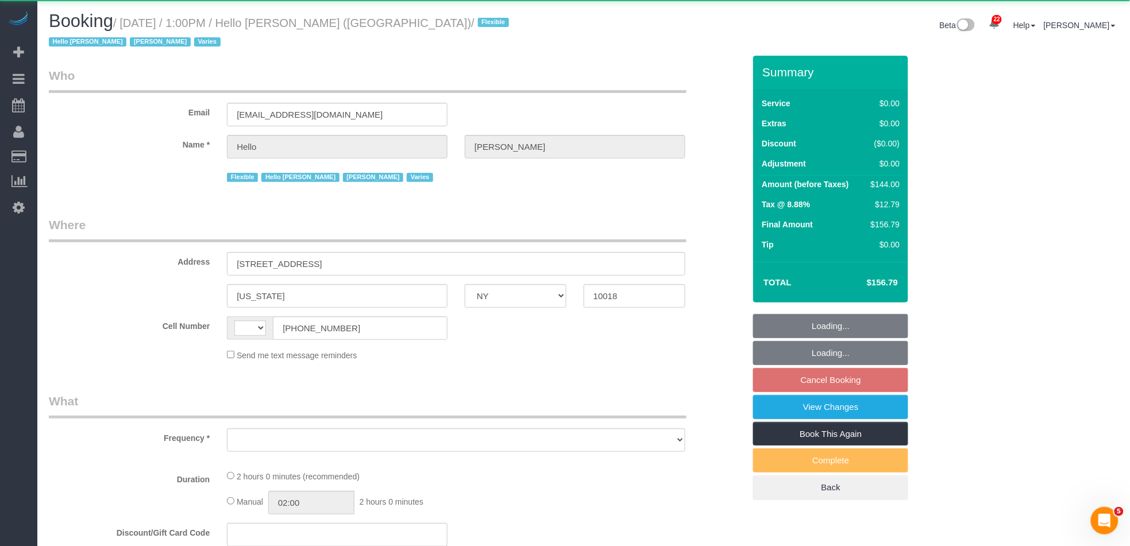
select select "string:[GEOGRAPHIC_DATA]"
select select "object:802"
select select "1"
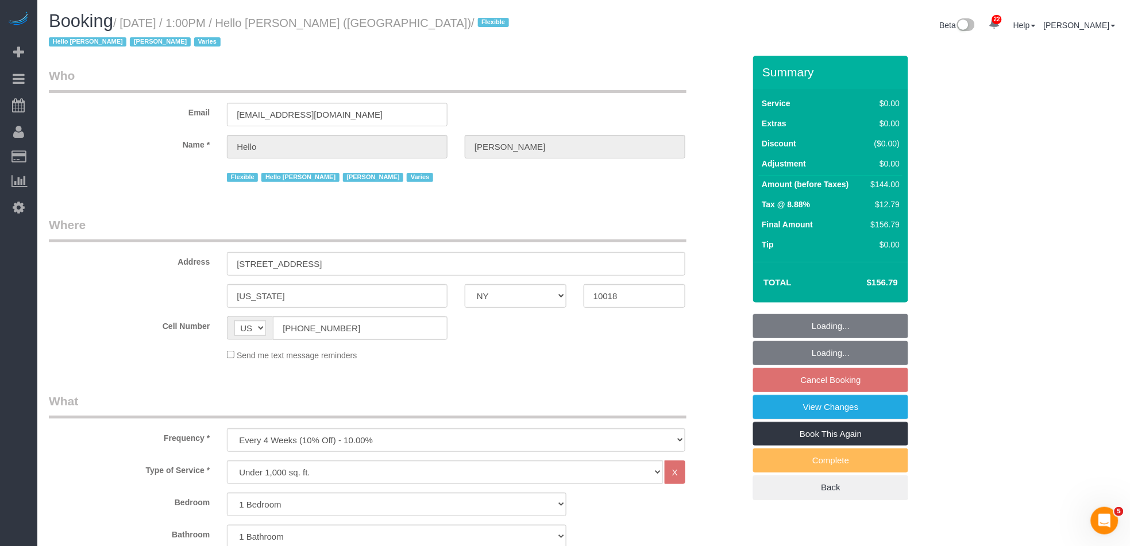
select select "spot3"
select select "number:89"
select select "number:90"
select select "number:15"
select select "number:5"
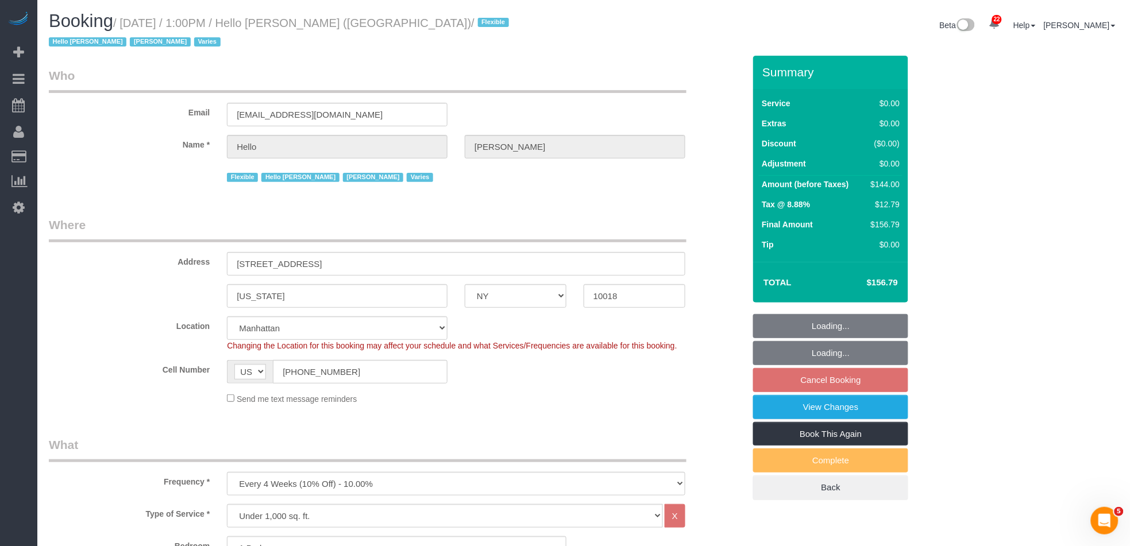
select select "object:1097"
select select "1"
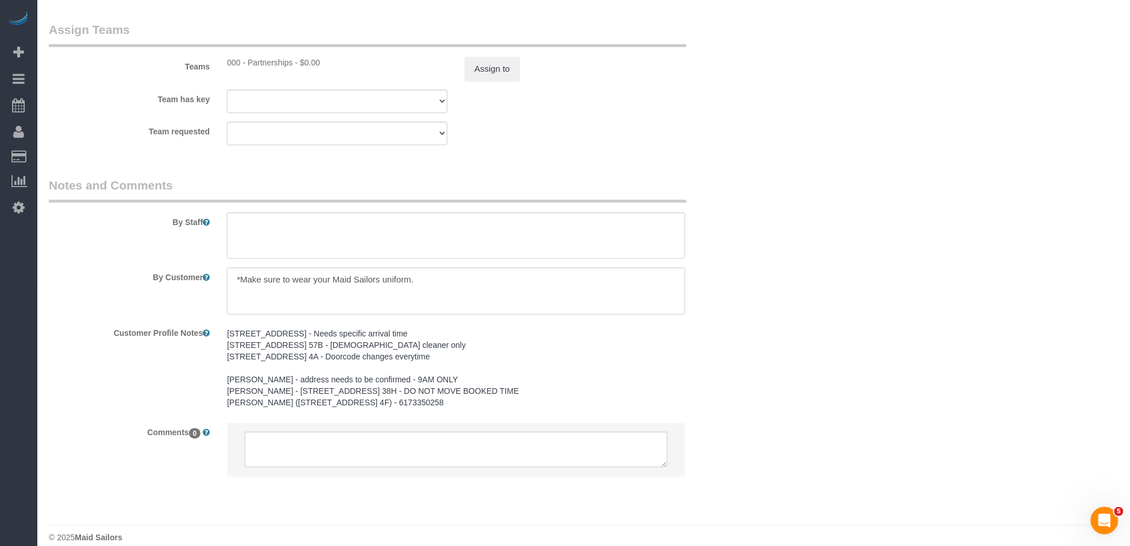
scroll to position [1507, 0]
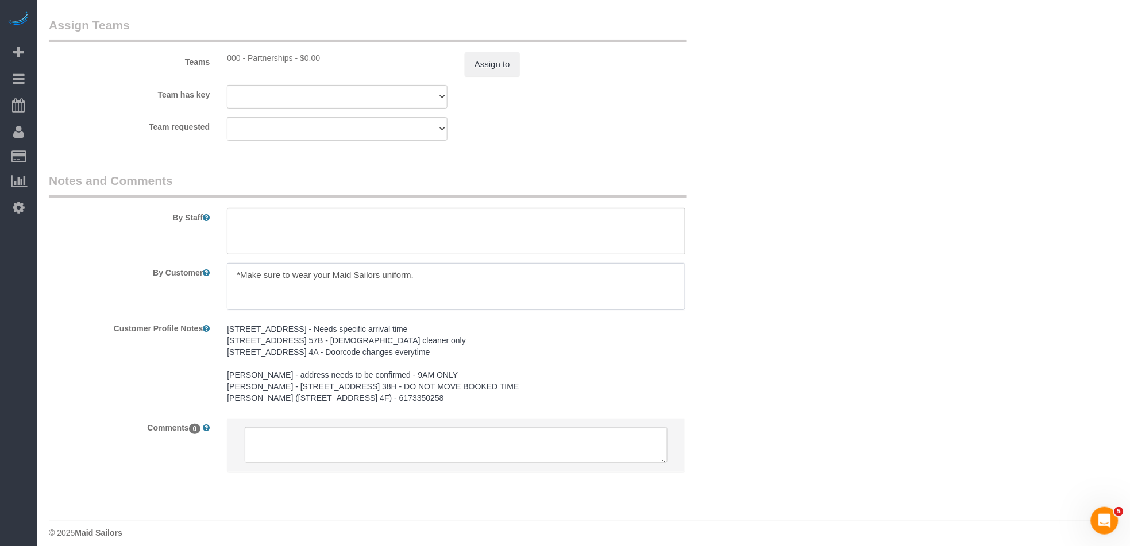
click at [241, 280] on textarea at bounding box center [456, 286] width 458 height 47
type textarea "*Make sure to wear your Maid Sailors uniform. Resident: Timothy Lee"
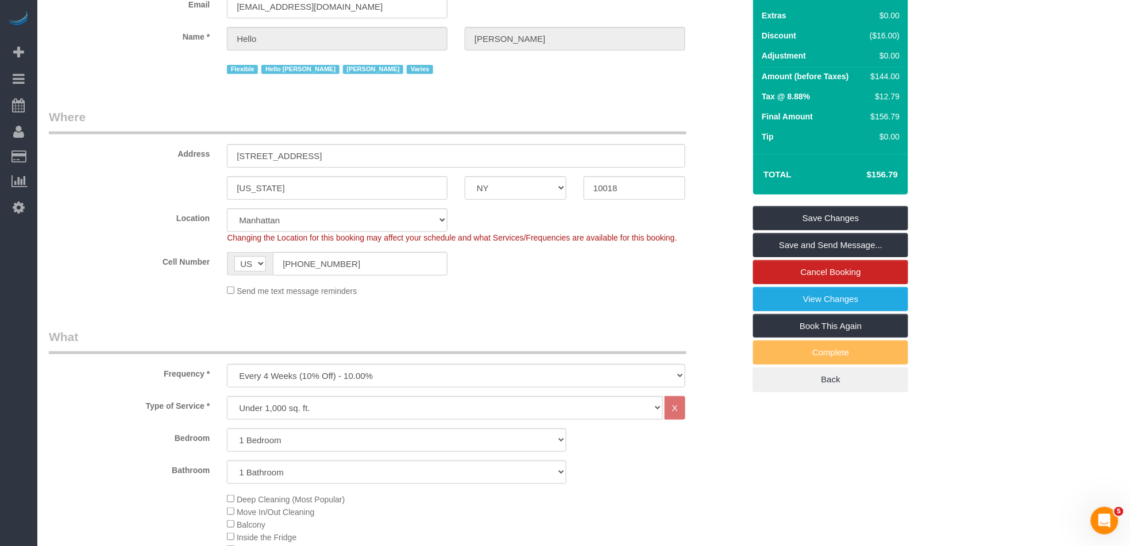
scroll to position [0, 0]
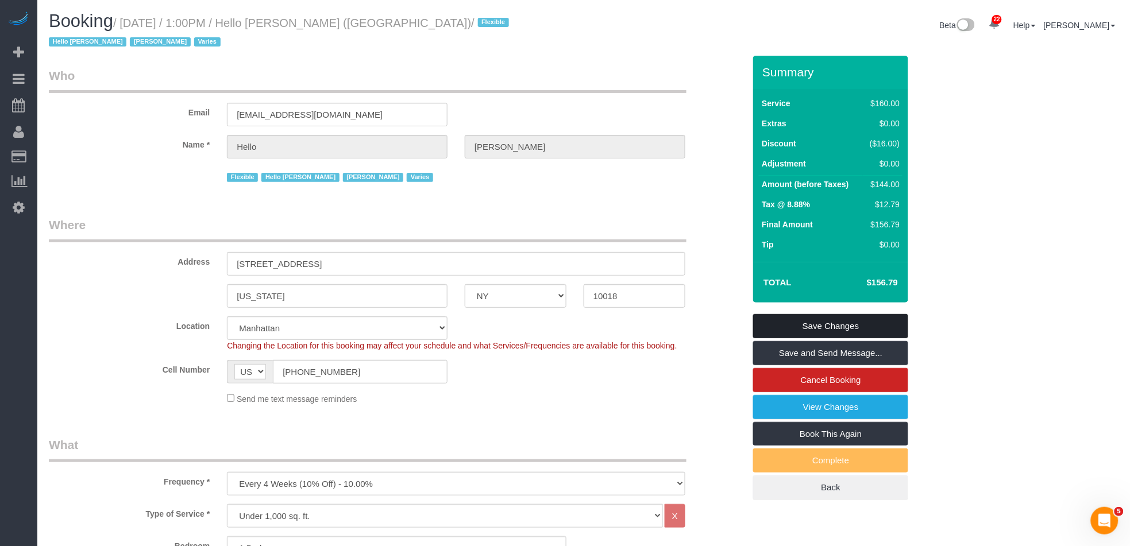
click at [817, 314] on link "Save Changes" at bounding box center [830, 326] width 155 height 24
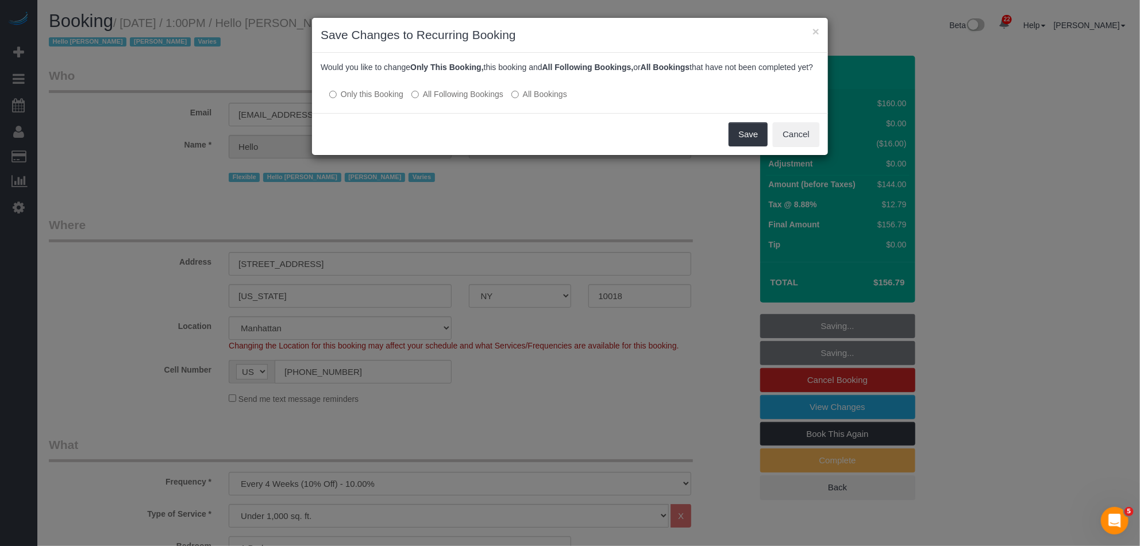
click at [481, 100] on label "All Following Bookings" at bounding box center [457, 93] width 92 height 11
click at [765, 143] on button "Save" at bounding box center [747, 134] width 39 height 24
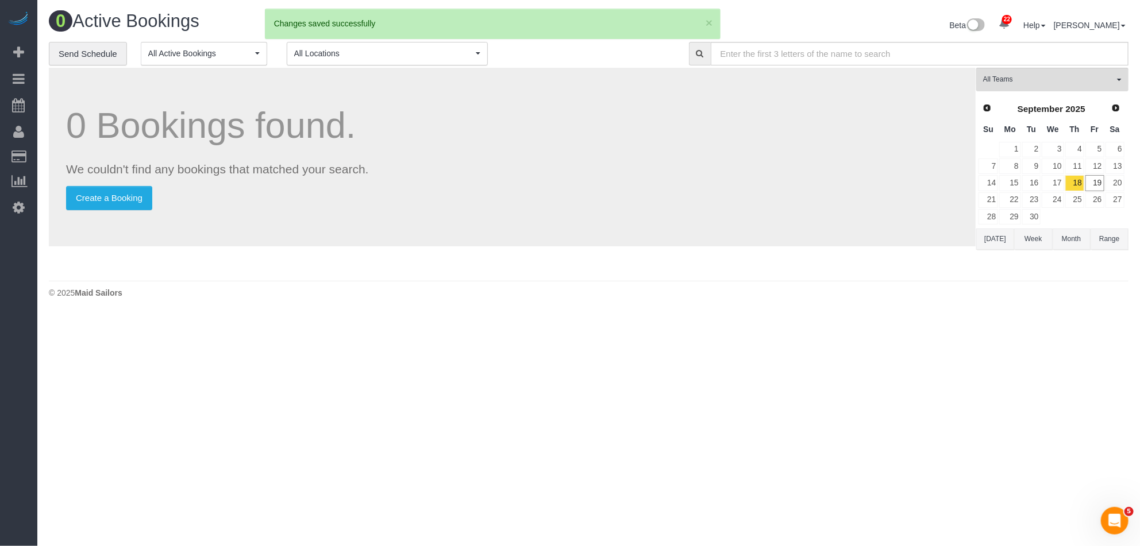
drag, startPoint x: 261, startPoint y: 217, endPoint x: 66, endPoint y: 186, distance: 197.9
click at [259, 218] on div "0 Bookings found. We couldn't find any bookings that matched your search. Creat…" at bounding box center [512, 157] width 927 height 179
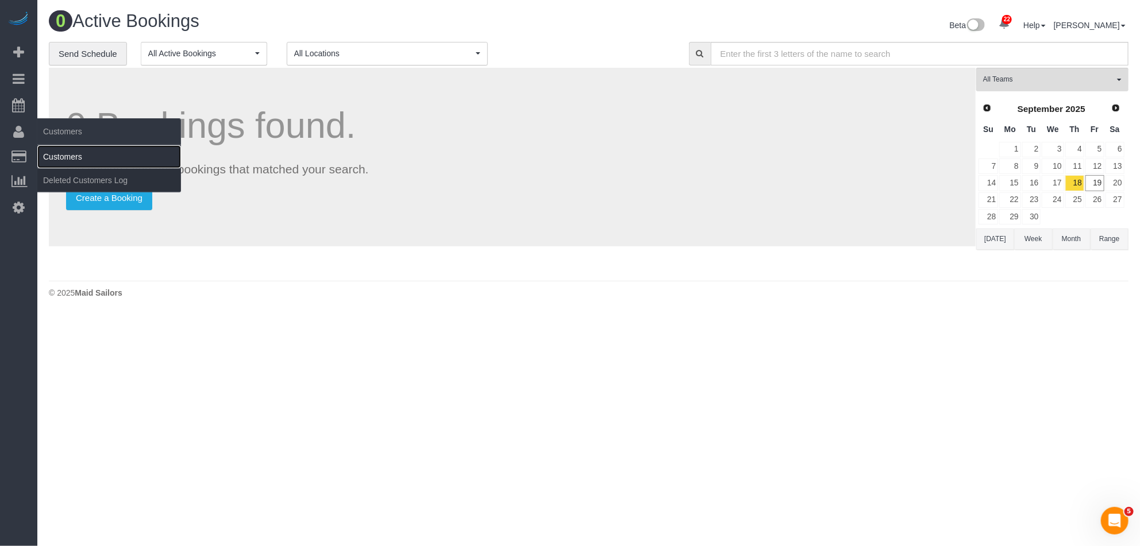
click at [75, 149] on link "Customers" at bounding box center [109, 156] width 144 height 23
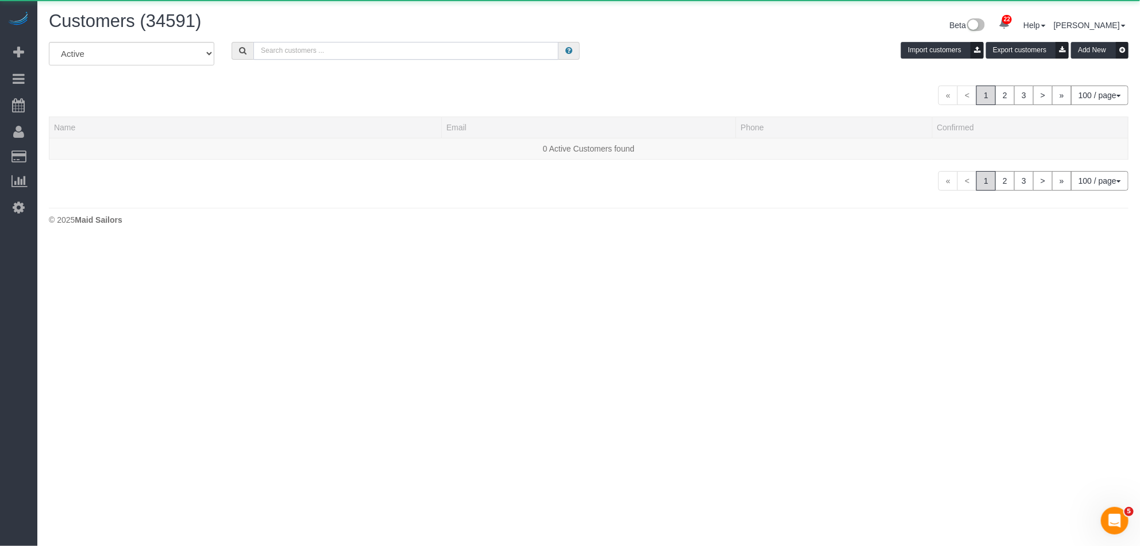
click at [338, 53] on input "text" at bounding box center [405, 51] width 305 height 18
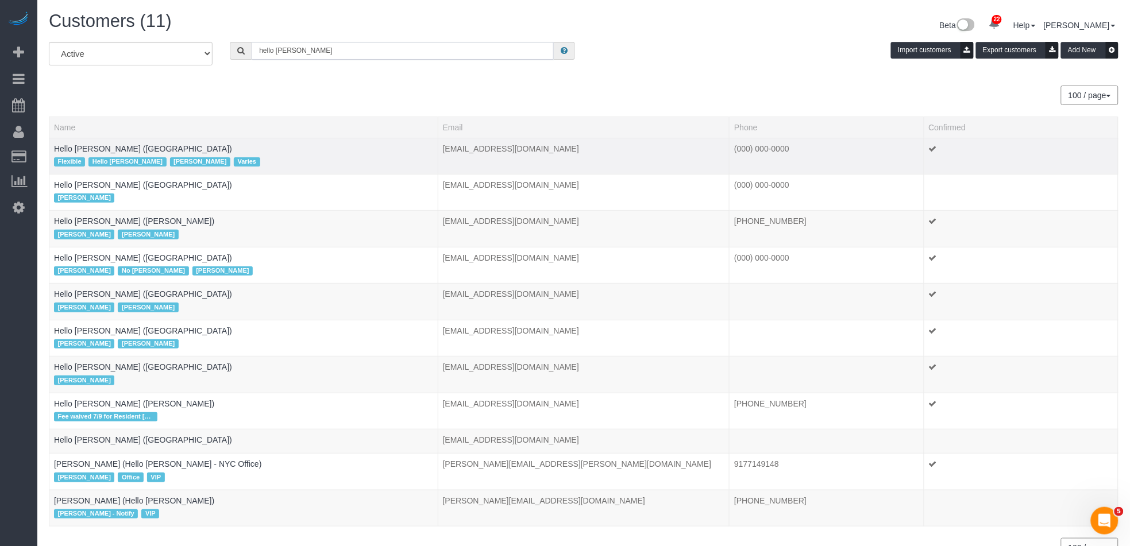
type input "hello alfred"
click at [103, 153] on td "Hello Alfred (NYC) Flexible Hello Alfred Jacky Xu Varies" at bounding box center [243, 156] width 389 height 36
click at [104, 152] on link "Hello Alfred (NYC)" at bounding box center [143, 148] width 178 height 9
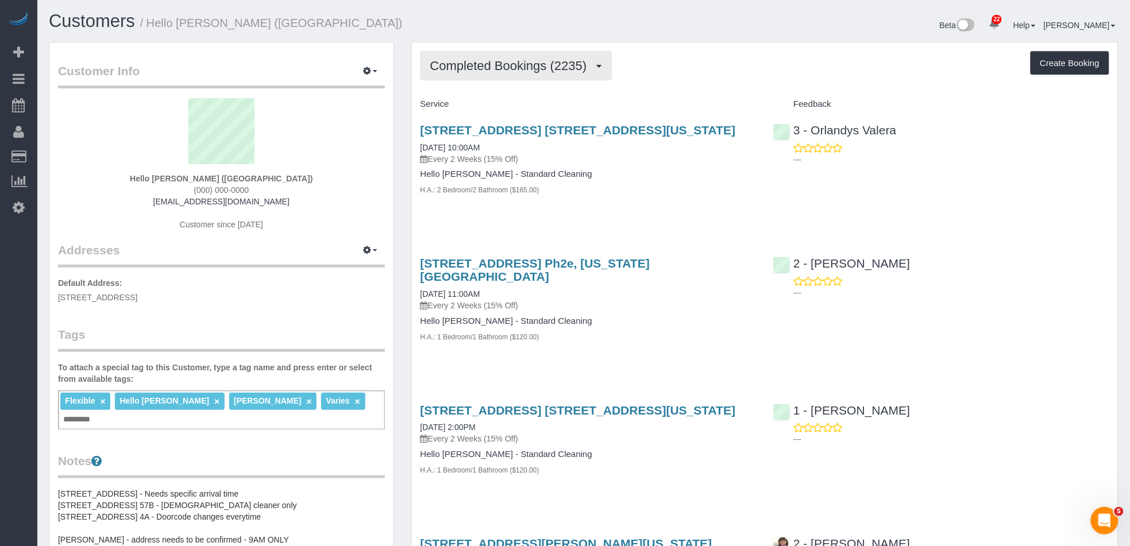
click at [538, 57] on button "Completed Bookings (2235)" at bounding box center [516, 65] width 191 height 29
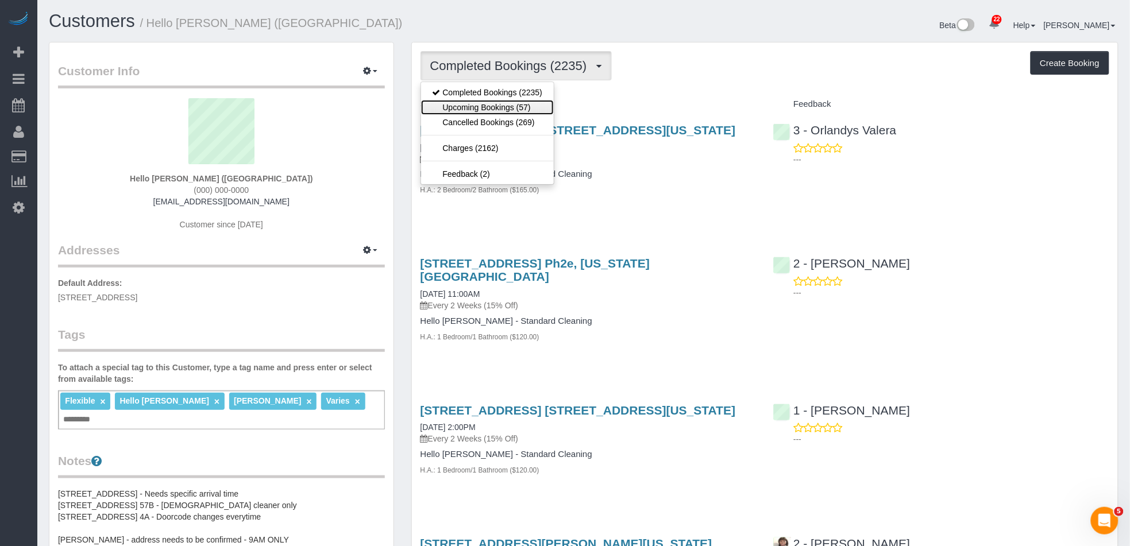
click at [534, 105] on link "Upcoming Bookings (57)" at bounding box center [487, 107] width 133 height 15
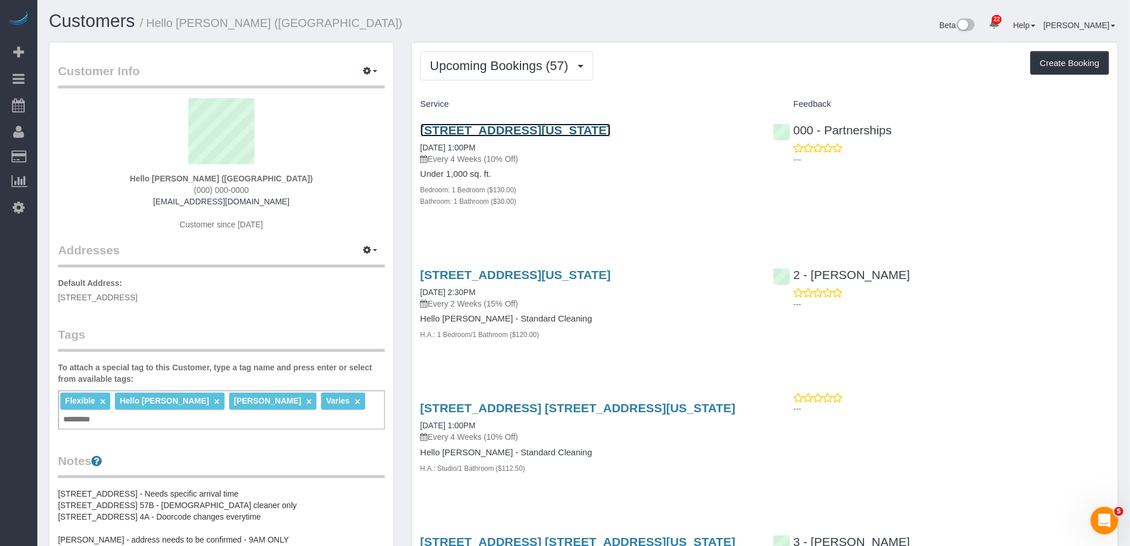
click at [548, 124] on link "3 West 36th Street, Apt.14b, New York, NY 10018" at bounding box center [516, 130] width 191 height 13
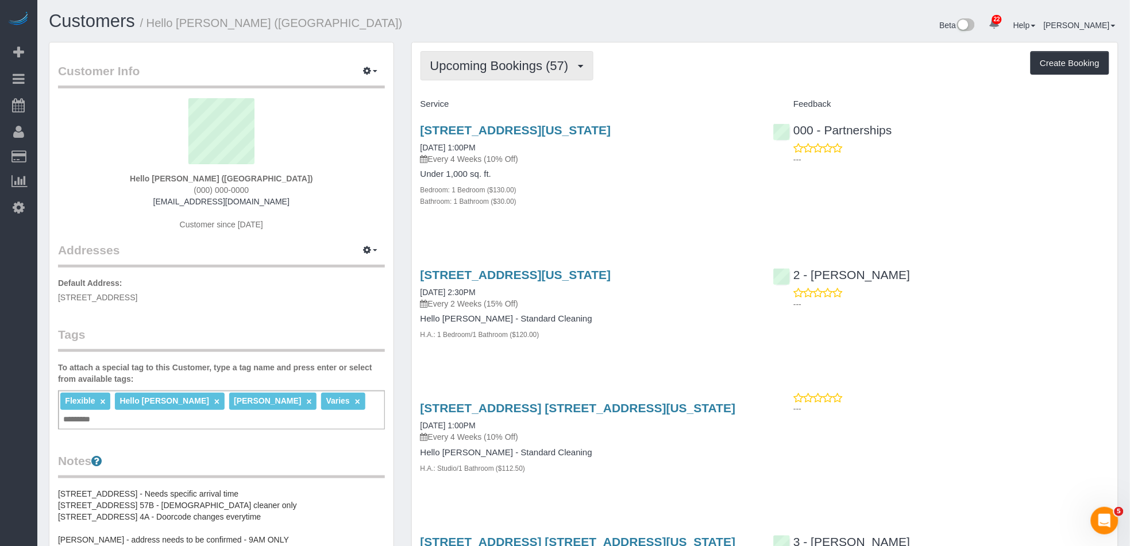
click at [522, 68] on span "Upcoming Bookings (57)" at bounding box center [502, 66] width 144 height 14
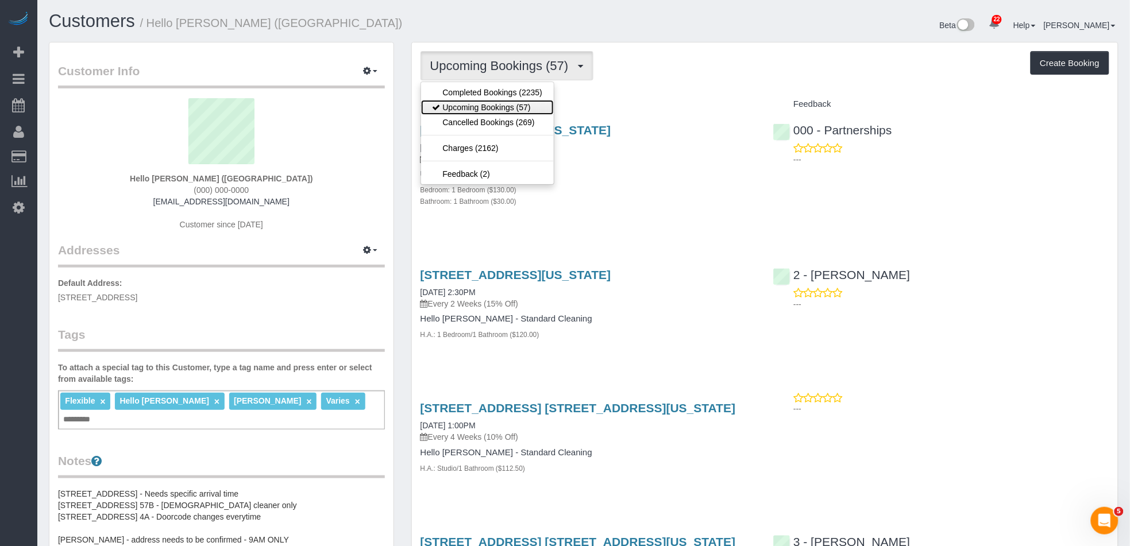
click at [487, 109] on link "Upcoming Bookings (57)" at bounding box center [487, 107] width 133 height 15
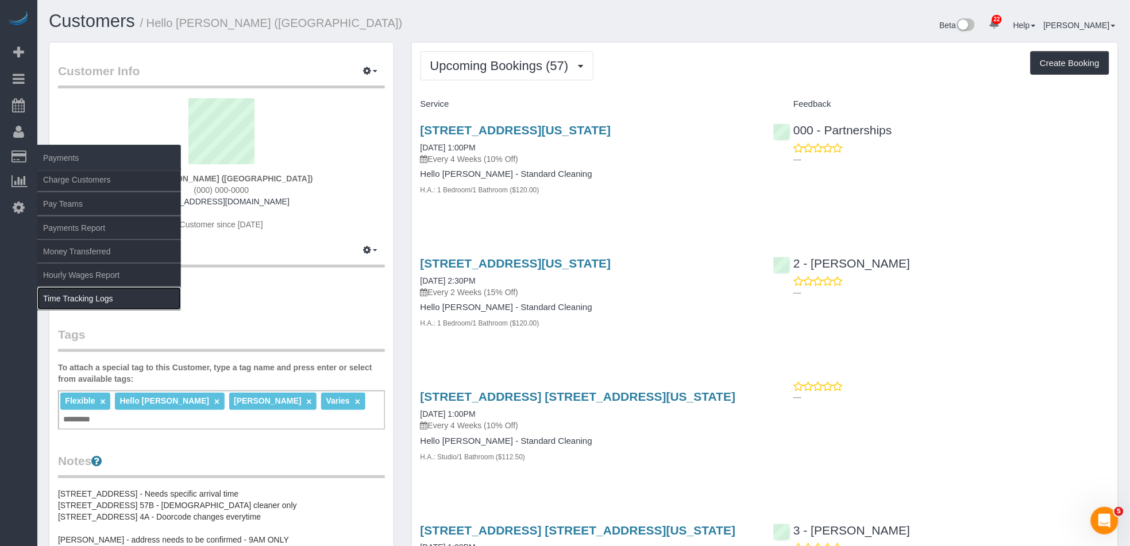
click at [91, 296] on link "Time Tracking Logs" at bounding box center [109, 298] width 144 height 23
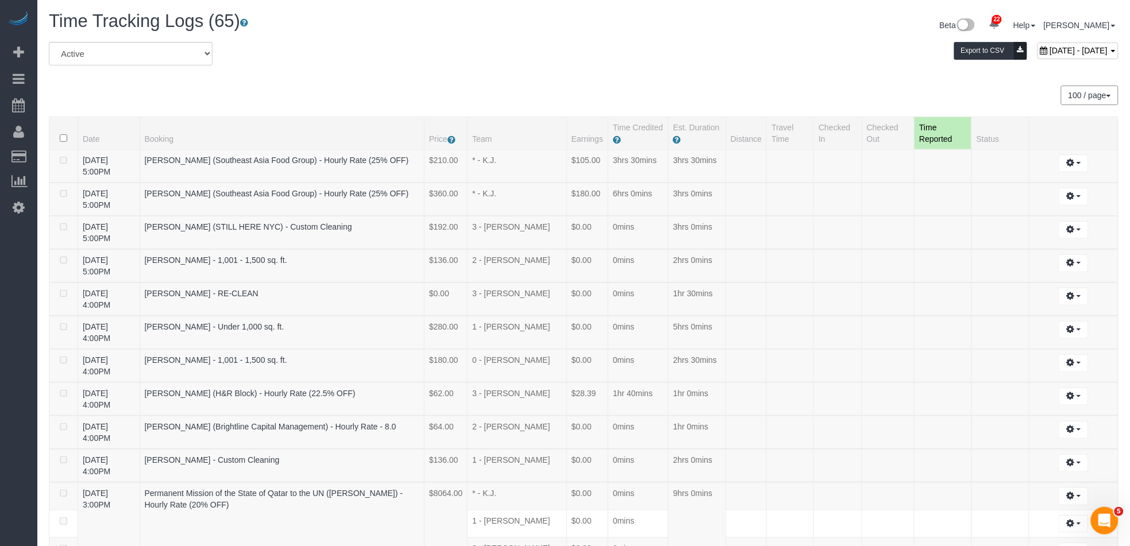
click at [841, 57] on div "September 19, 2025 - September 19, 2025 Export to CSV" at bounding box center [765, 53] width 724 height 23
click at [841, 52] on span "September 19, 2025 - September 19, 2025" at bounding box center [1079, 50] width 58 height 9
type input "**********"
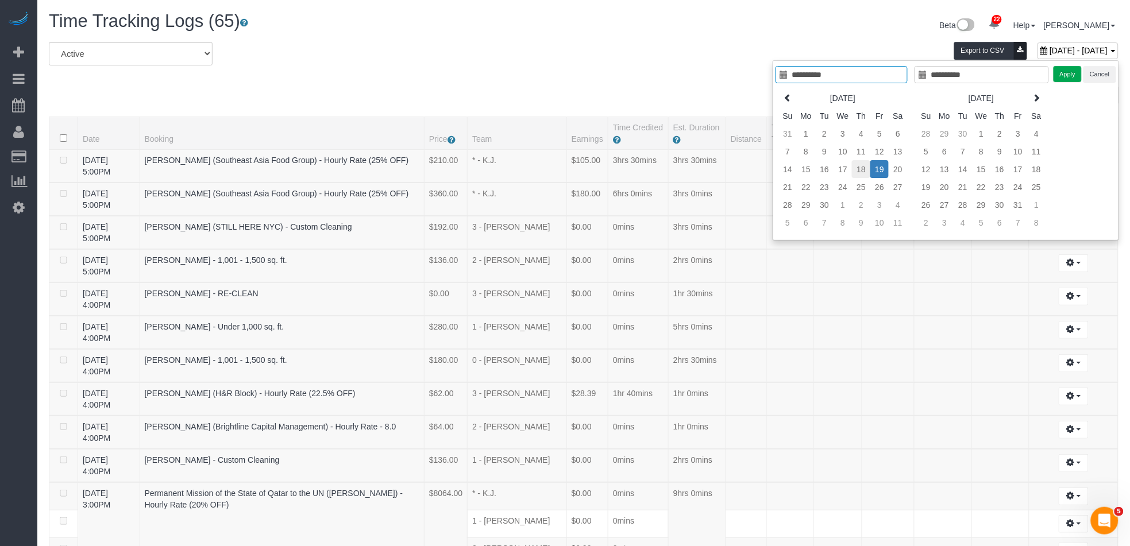
type input "**********"
click at [841, 175] on td "18" at bounding box center [861, 169] width 18 height 18
type input "**********"
click at [841, 175] on td "18" at bounding box center [861, 169] width 18 height 18
type input "**********"
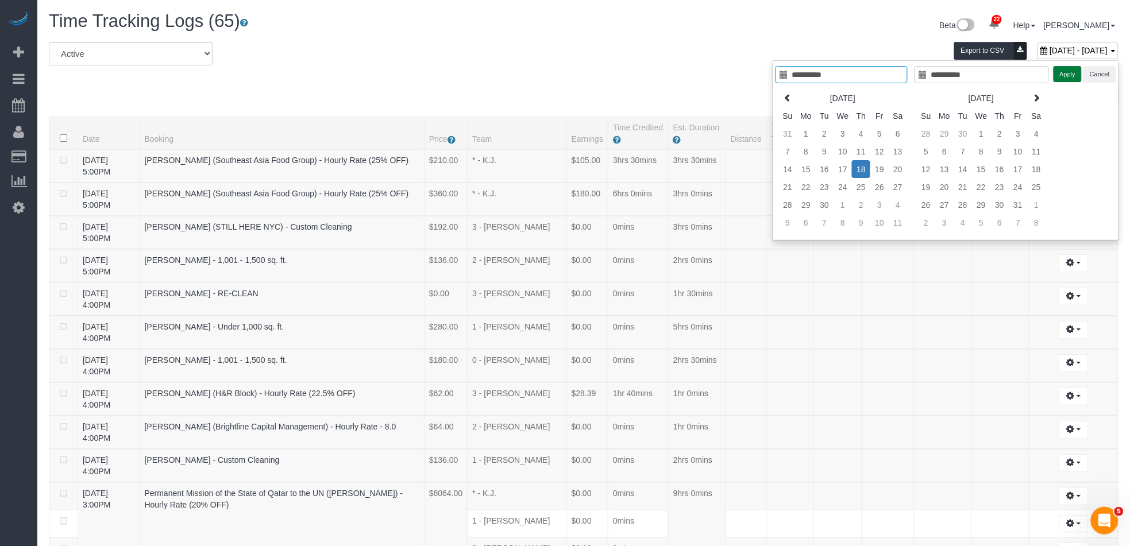
click at [841, 74] on button "Apply" at bounding box center [1068, 74] width 29 height 17
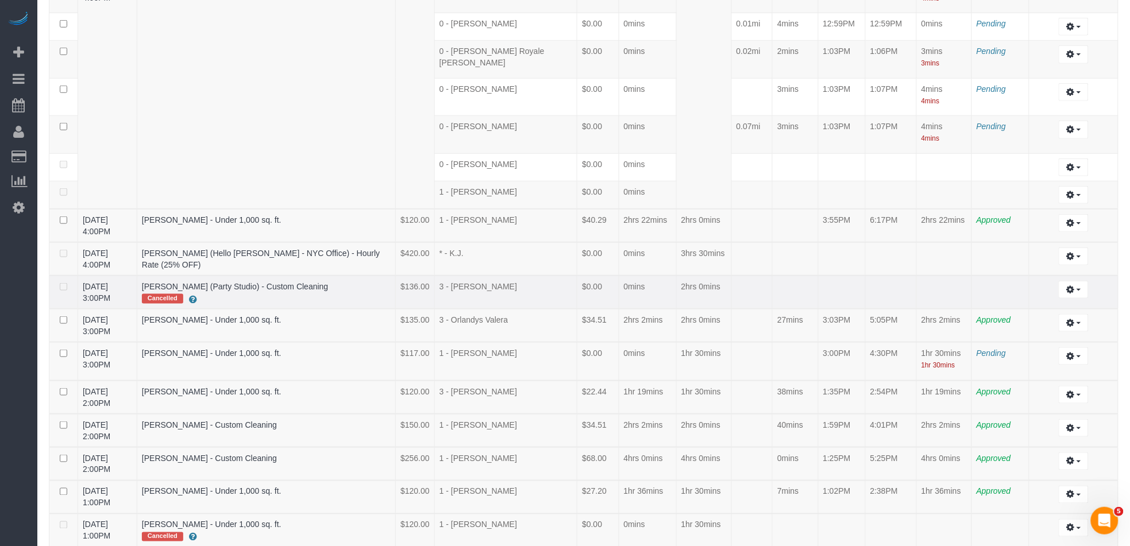
scroll to position [273, 0]
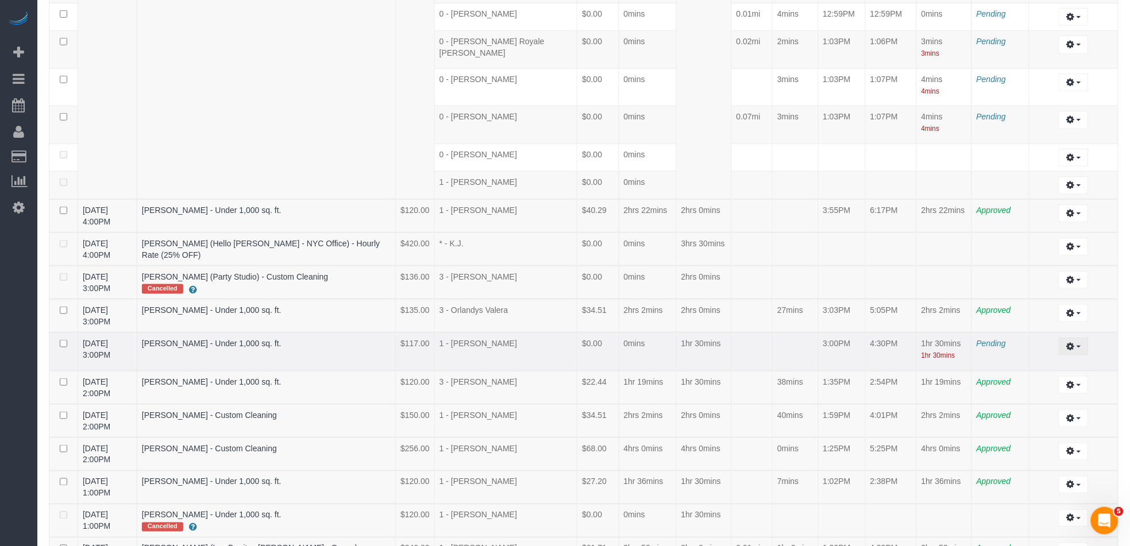
click at [841, 343] on icon "button" at bounding box center [1070, 346] width 8 height 7
click at [841, 360] on link "Edit" at bounding box center [1042, 367] width 91 height 15
select select "draft"
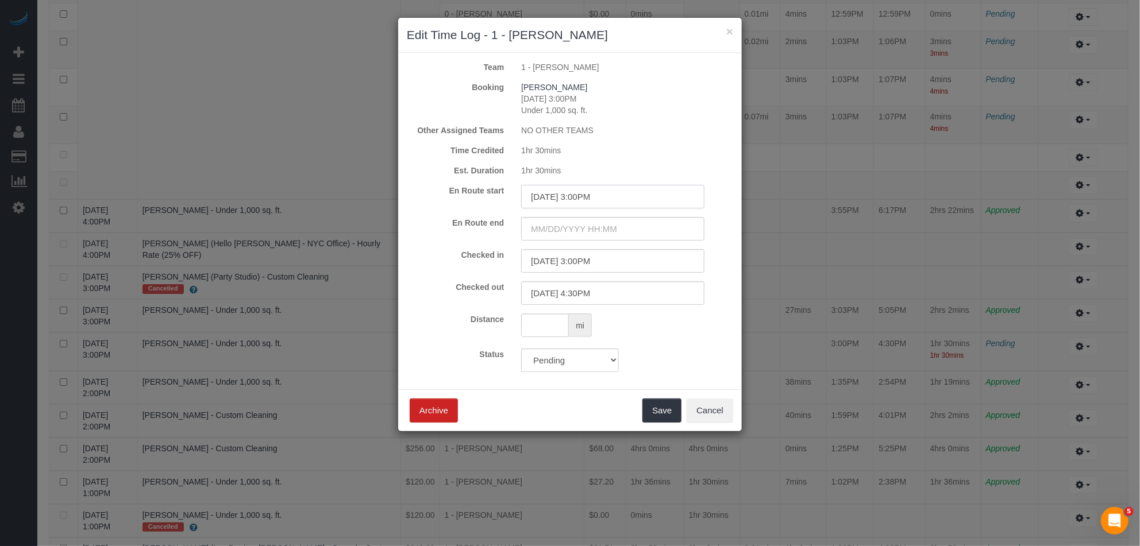
click at [599, 196] on input "09/18/2025 3:00PM" at bounding box center [612, 197] width 183 height 24
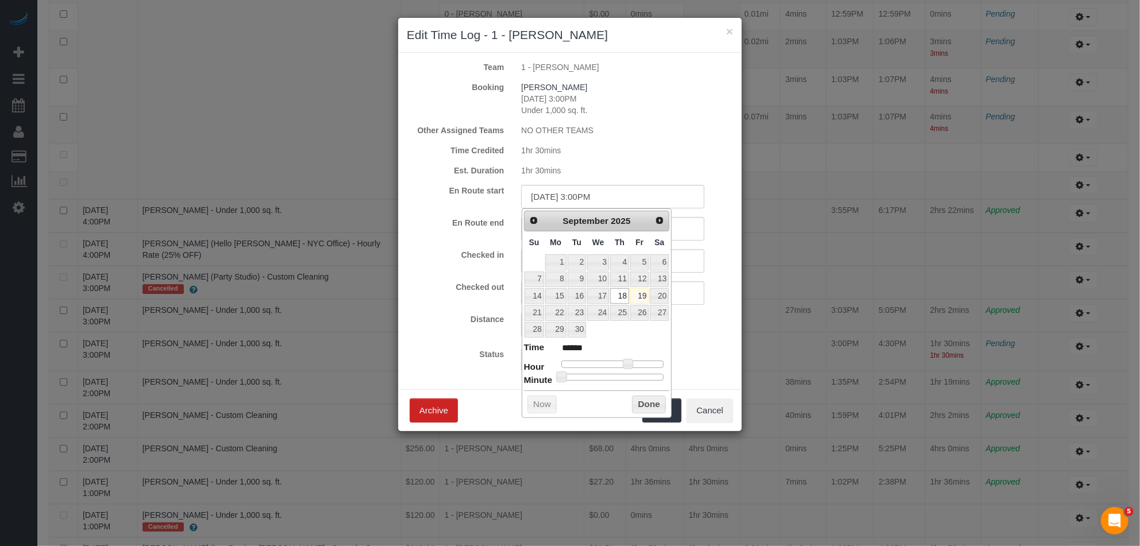
type input "09/18/2025 2:00PM"
type input "******"
type input "09/18/2025 1:00PM"
type input "******"
click at [626, 365] on div at bounding box center [612, 364] width 103 height 7
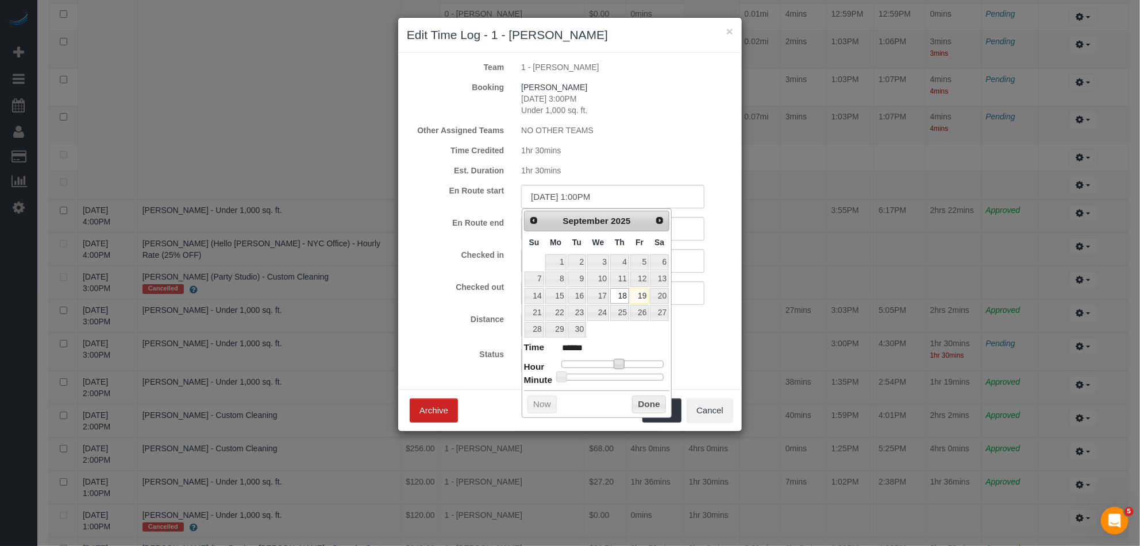
type input "09/18/2025 1:34PM"
type input "******"
click at [620, 377] on div at bounding box center [612, 377] width 103 height 7
type input "09/18/2025 1:33PM"
type input "******"
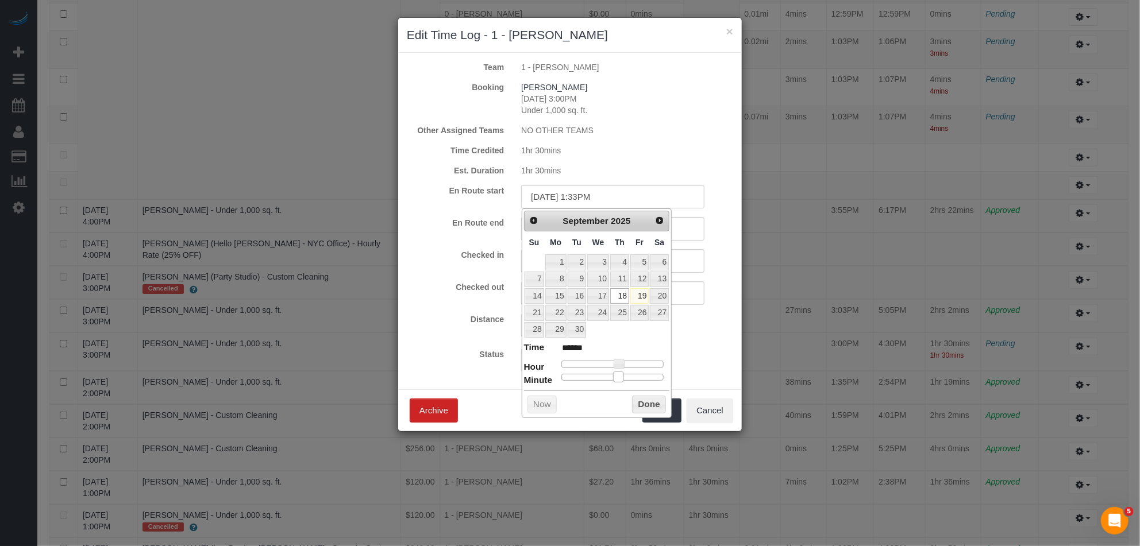
type input "09/18/2025 1:32PM"
type input "******"
type input "09/18/2025 1:31PM"
type input "******"
type input "09/18/2025 1:30PM"
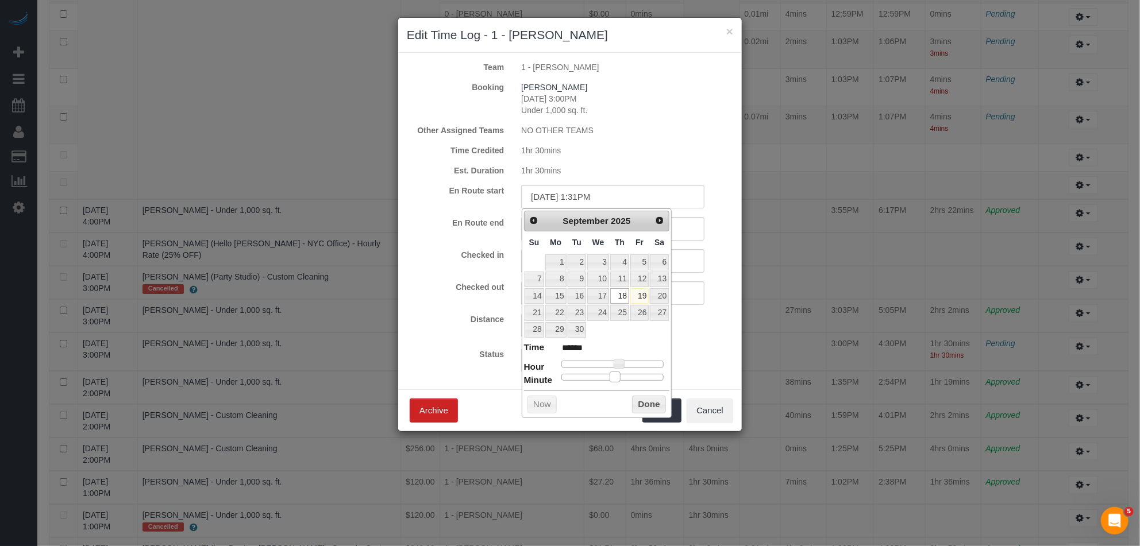
type input "******"
drag, startPoint x: 620, startPoint y: 378, endPoint x: 613, endPoint y: 379, distance: 6.9
click at [613, 379] on span at bounding box center [613, 377] width 10 height 10
type input "09/18/2025 2:30PM"
type input "******"
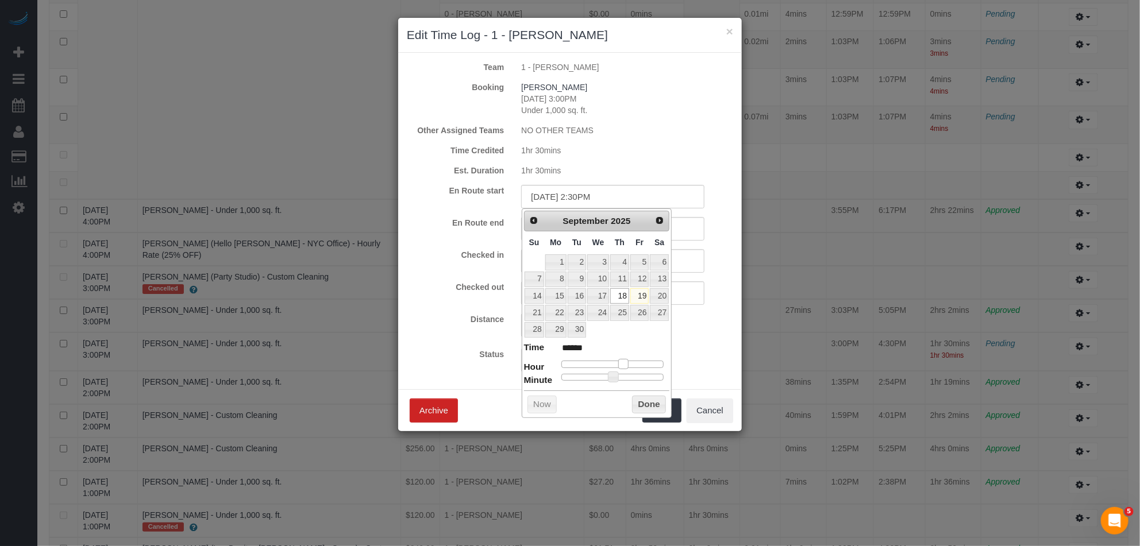
click at [626, 365] on span at bounding box center [623, 364] width 10 height 10
click at [643, 406] on button "Done" at bounding box center [649, 405] width 34 height 18
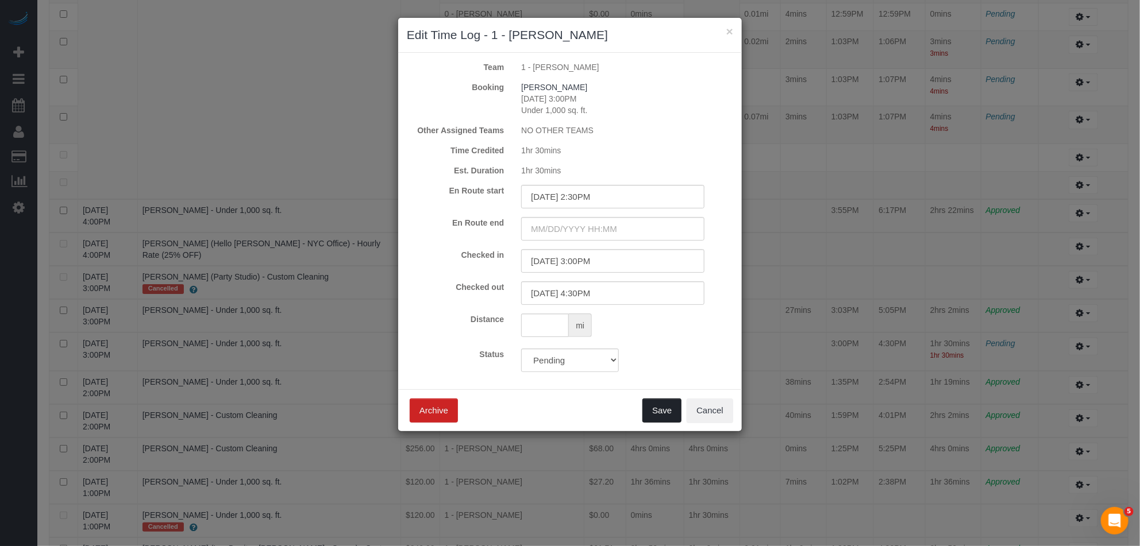
click at [656, 415] on button "Save" at bounding box center [661, 411] width 39 height 24
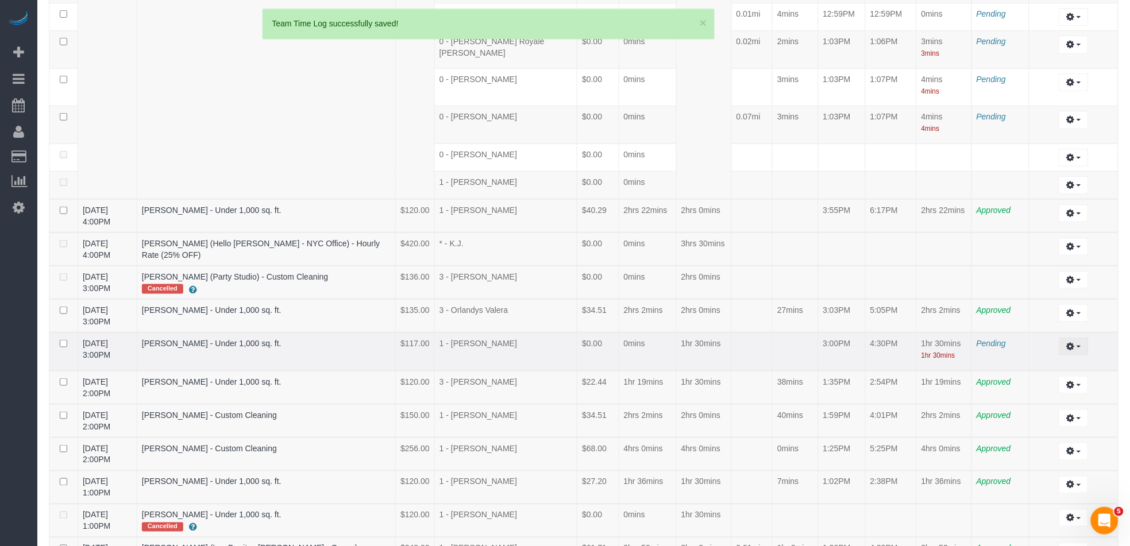
click at [841, 343] on icon "button" at bounding box center [1070, 346] width 8 height 7
click at [841, 360] on link "Edit" at bounding box center [1042, 367] width 91 height 15
select select "draft"
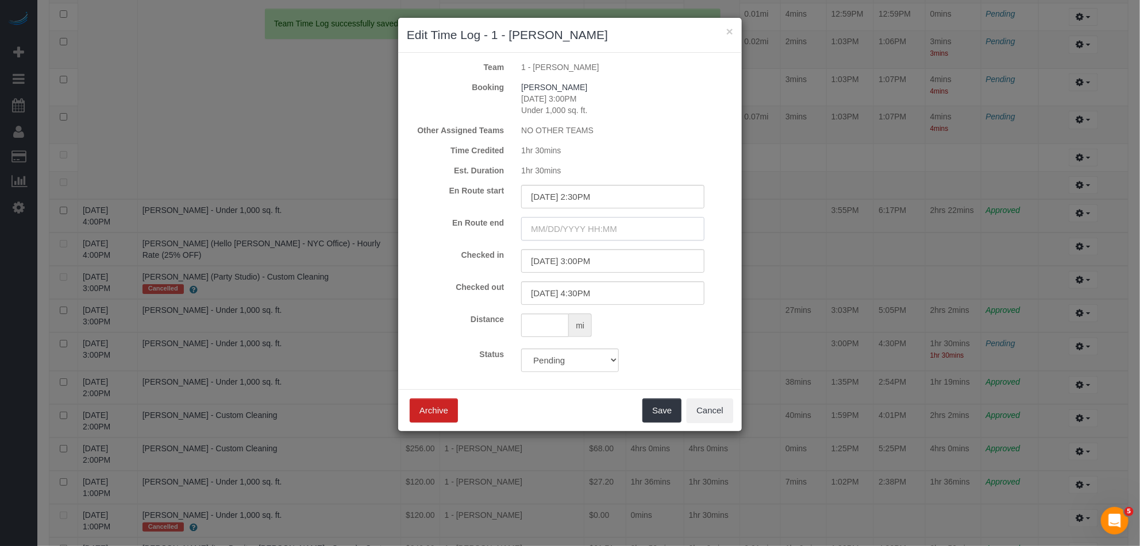
drag, startPoint x: 596, startPoint y: 229, endPoint x: 595, endPoint y: 237, distance: 7.7
click at [596, 229] on input "text" at bounding box center [612, 229] width 183 height 24
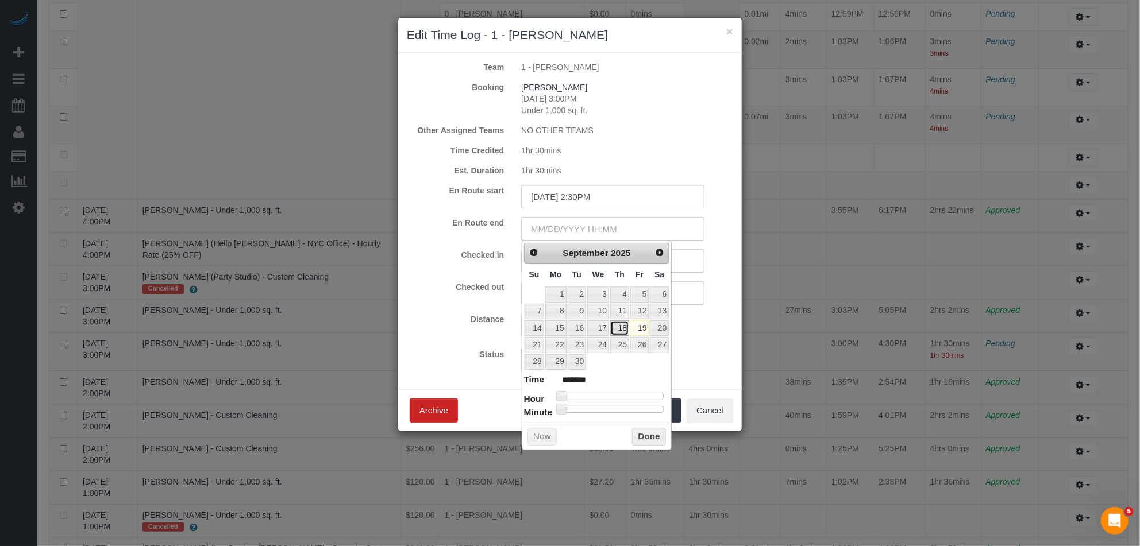
click at [619, 328] on link "18" at bounding box center [619, 329] width 19 height 16
type input "09/18/2025 2:00PM"
type input "******"
click at [623, 399] on div at bounding box center [612, 396] width 103 height 7
type input "09/18/2025 3:00PM"
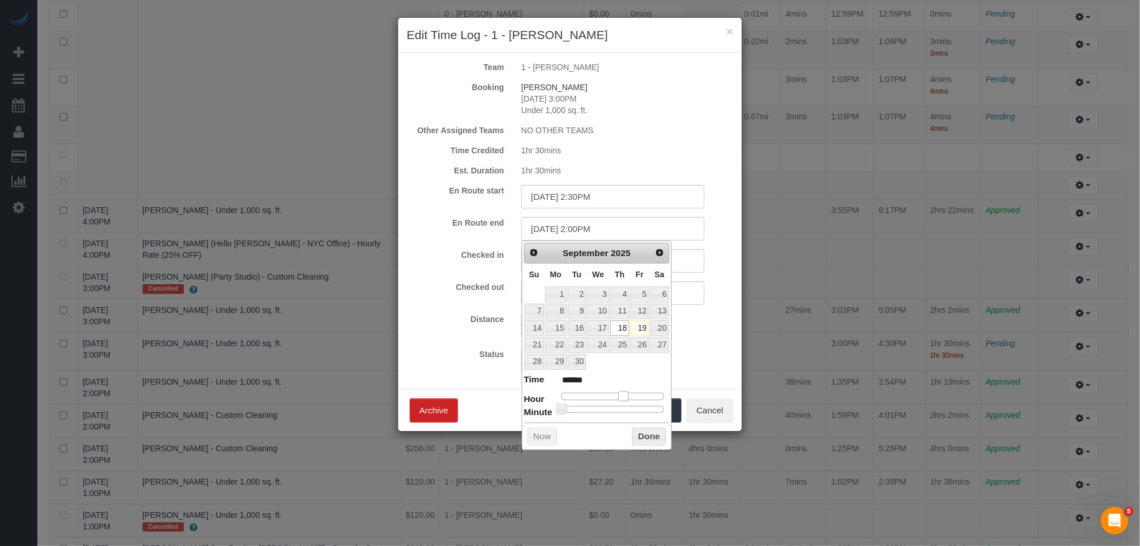
type input "******"
click at [627, 400] on span at bounding box center [628, 396] width 10 height 10
click at [646, 445] on button "Done" at bounding box center [649, 437] width 34 height 18
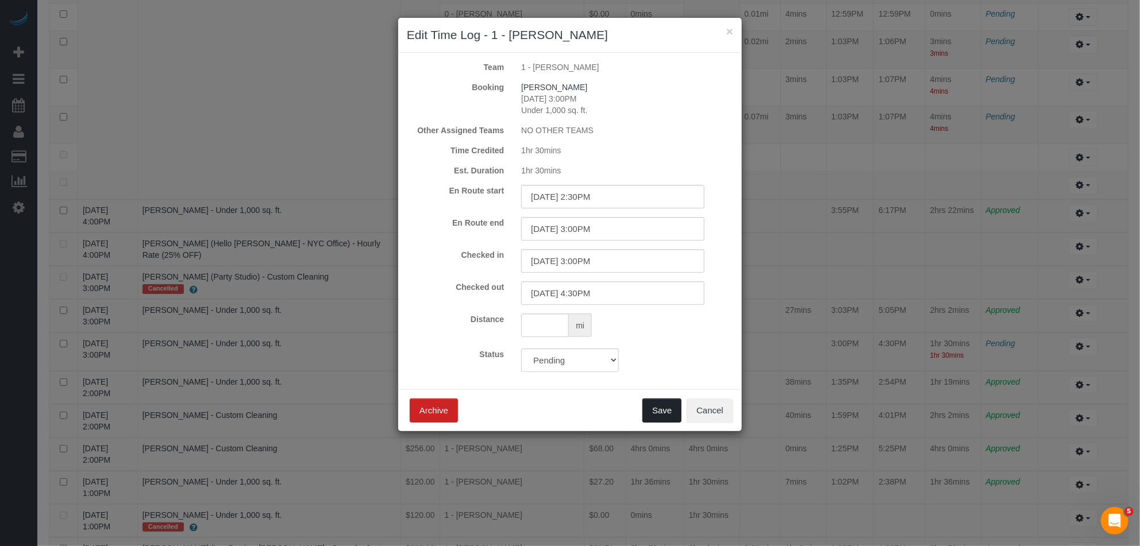
click at [665, 417] on button "Save" at bounding box center [661, 411] width 39 height 24
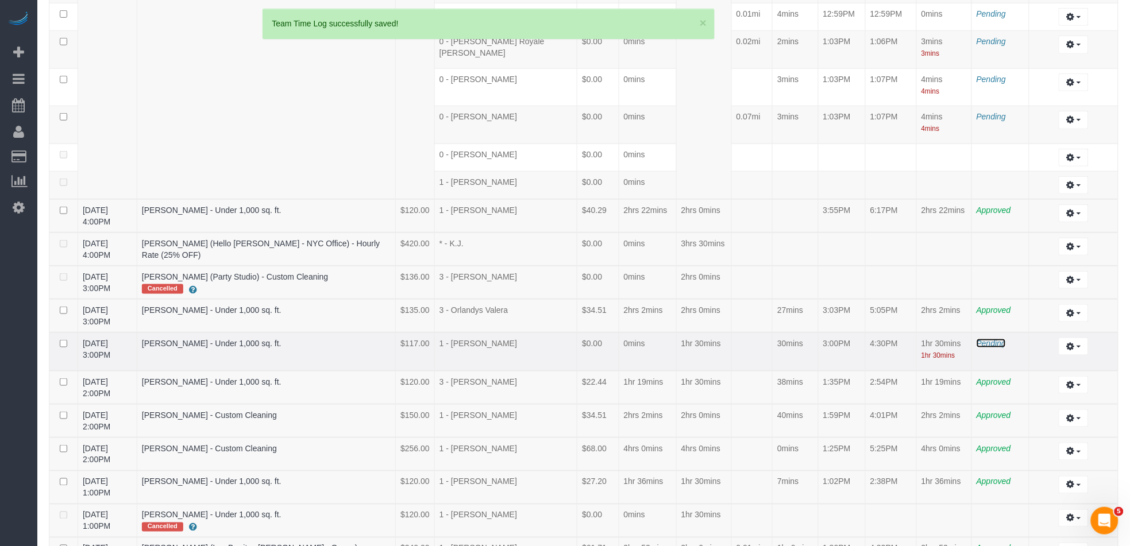
click at [841, 339] on span "Pending" at bounding box center [991, 343] width 29 height 9
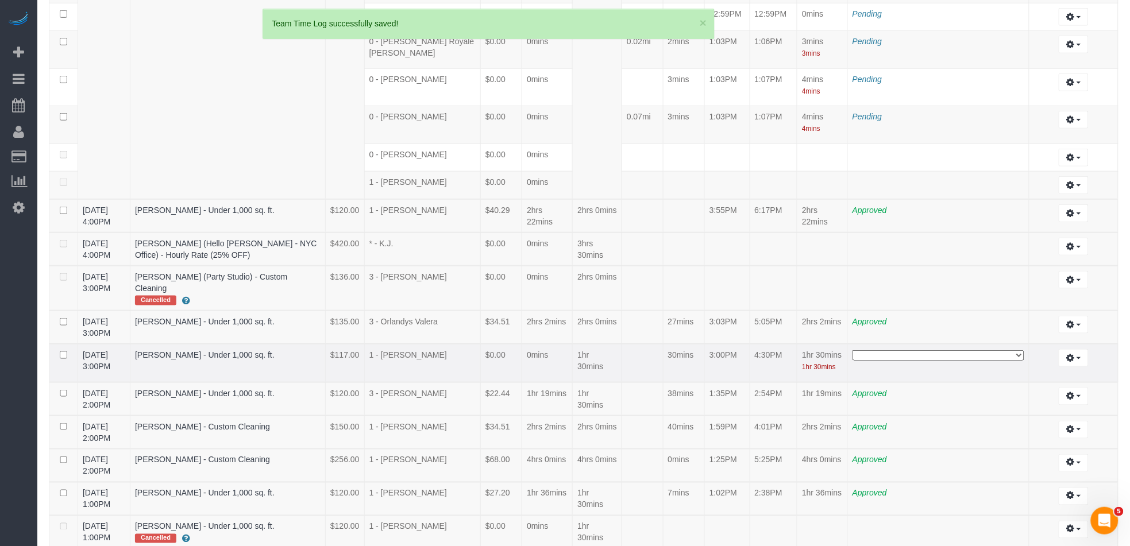
click at [841, 358] on select "**********" at bounding box center [939, 355] width 172 height 10
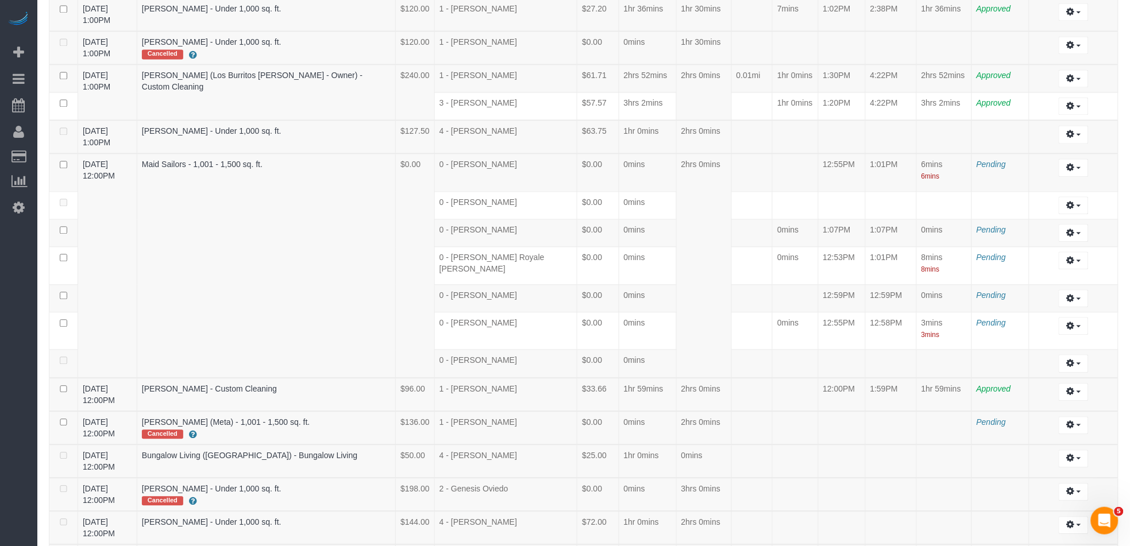
scroll to position [0, 0]
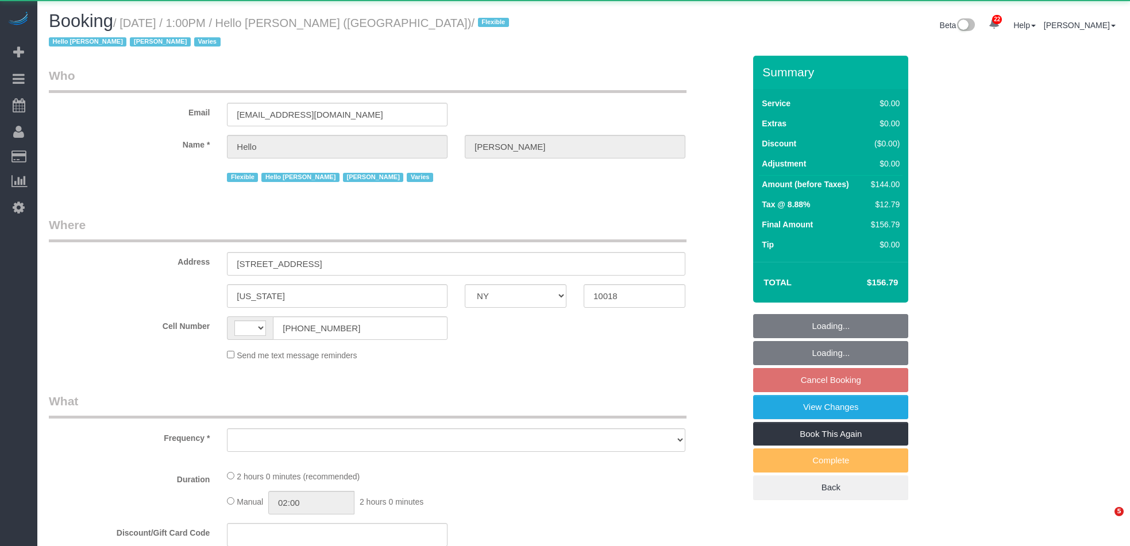
select select "NY"
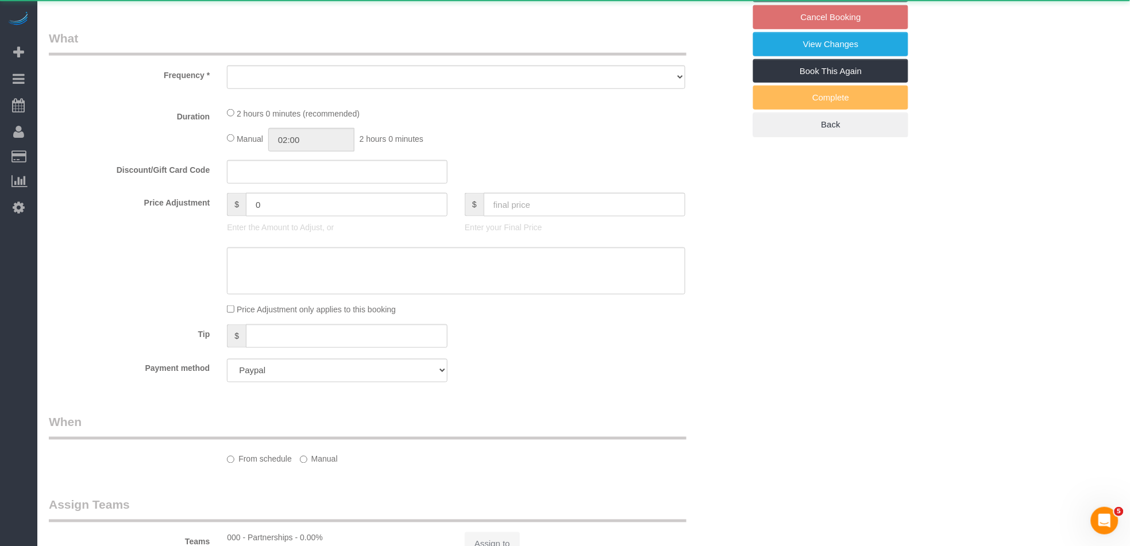
select select "string:[GEOGRAPHIC_DATA]"
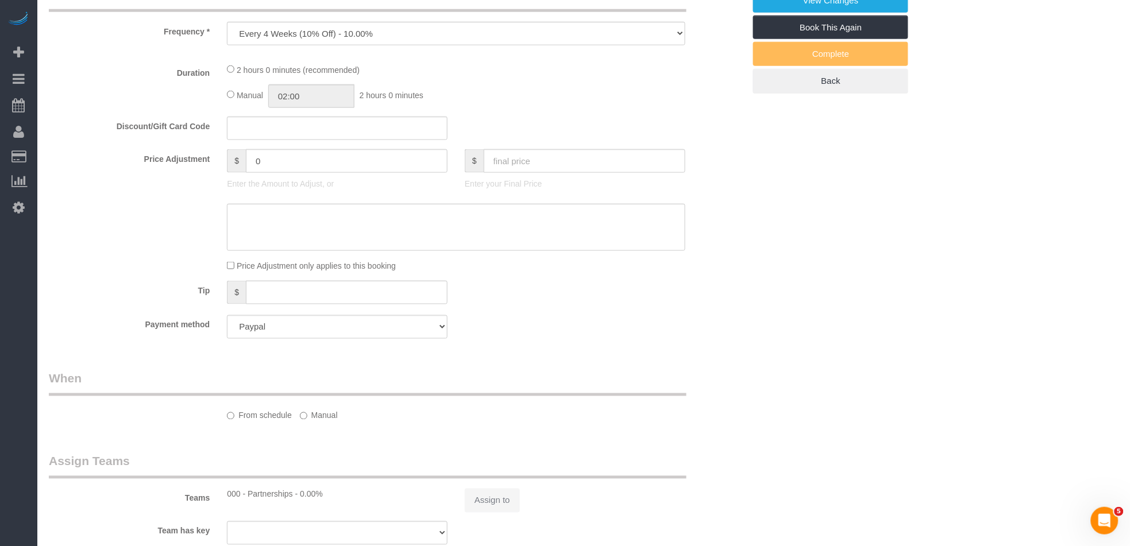
select select "object:911"
select select "1"
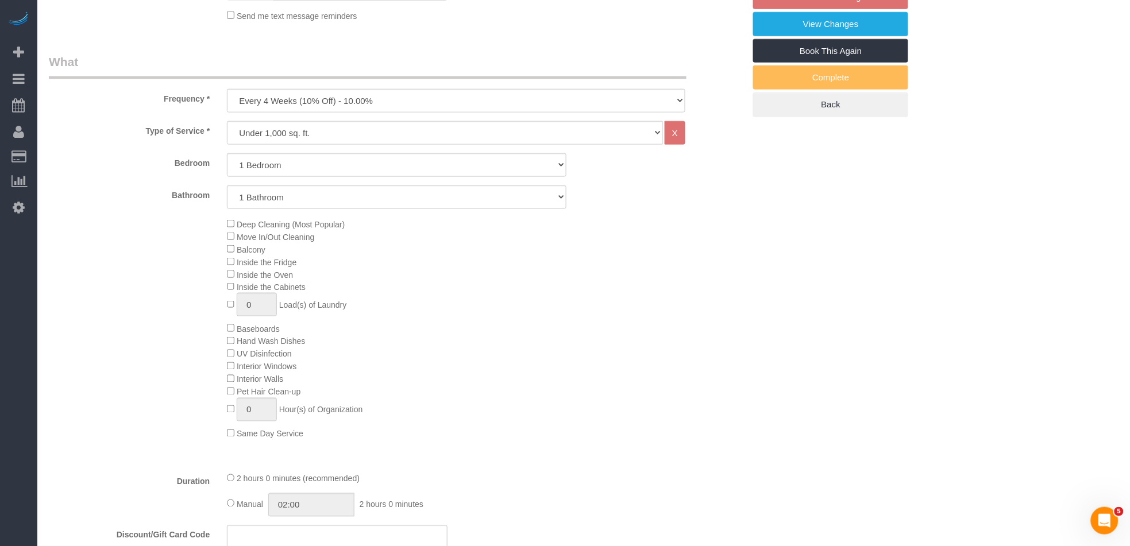
select select "spot3"
select select "number:89"
select select "number:90"
select select "number:15"
select select "number:5"
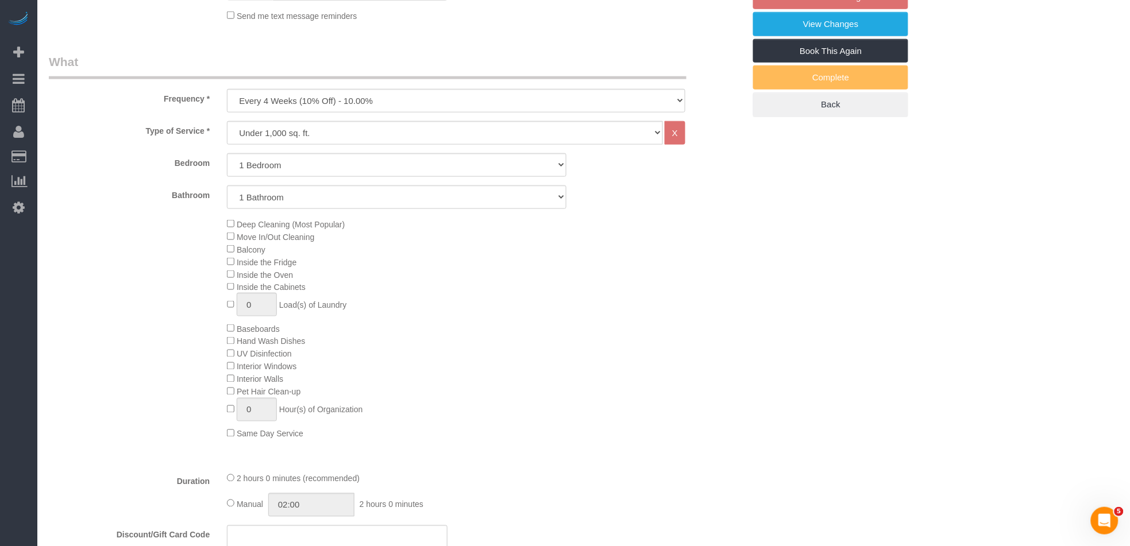
select select "1"
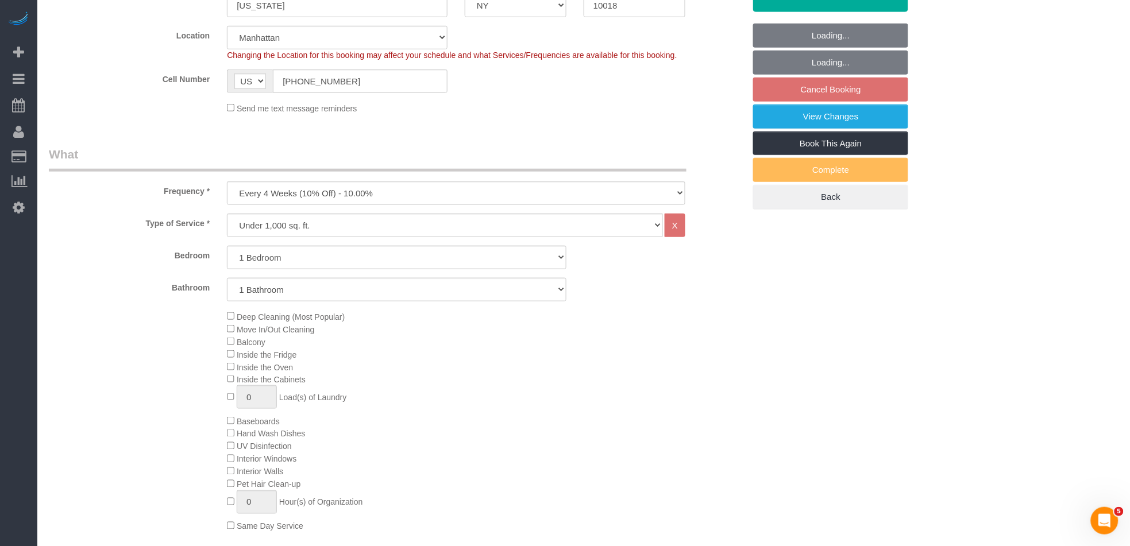
scroll to position [288, 0]
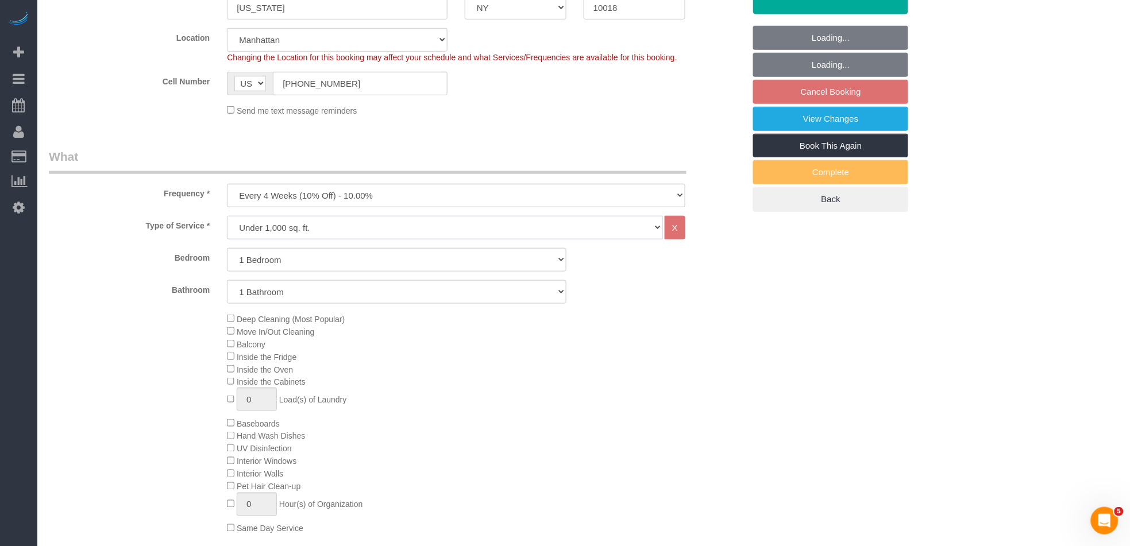
click at [288, 216] on select "Under 1,000 sq. ft. 1,001 - 1,500 sq. ft. 1,500+ sq. ft. Custom Cleaning Office…" at bounding box center [445, 228] width 436 height 24
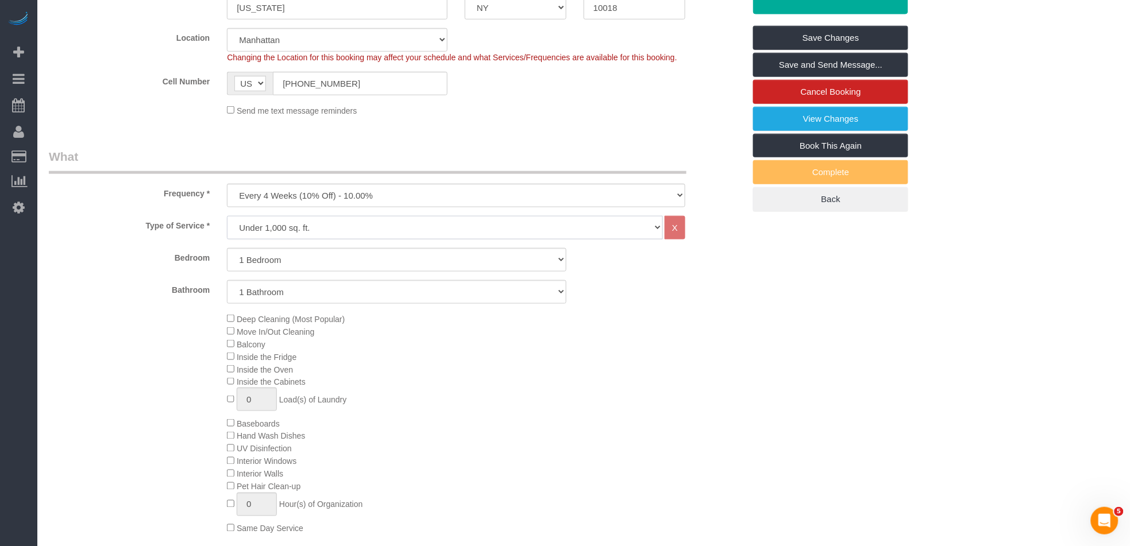
select select "225"
click at [227, 216] on select "Under 1,000 sq. ft. 1,001 - 1,500 sq. ft. 1,500+ sq. ft. Custom Cleaning Office…" at bounding box center [445, 228] width 436 height 24
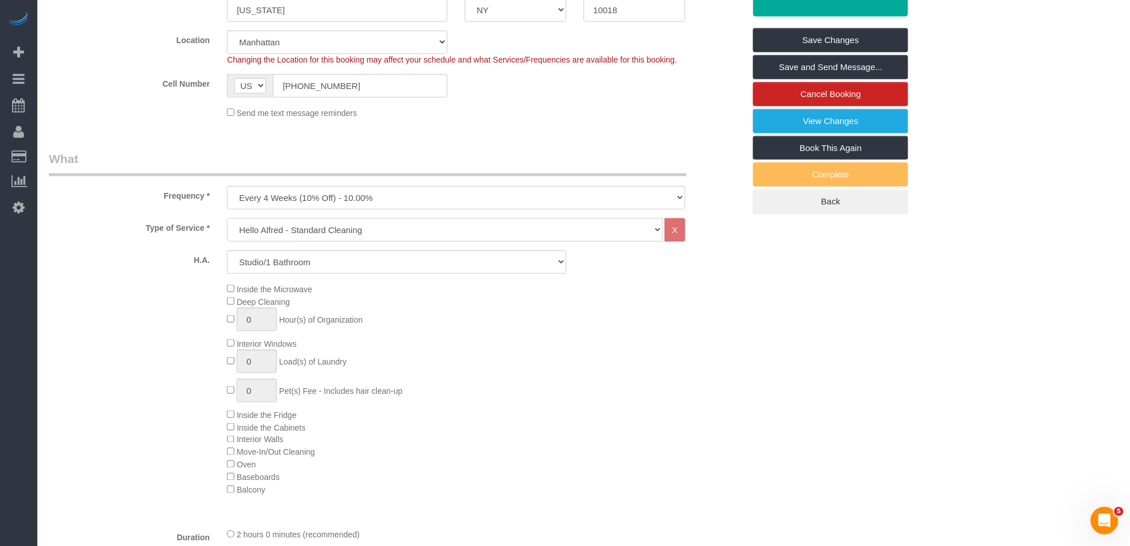
scroll to position [286, 0]
click at [382, 251] on select "Studio/1 Bathroom 1 Bedroom/1 Bathroom 1 Bedroom/2 Bathroom 2 Bedroom/1 Bathroo…" at bounding box center [397, 263] width 340 height 24
select select "1"
click at [227, 251] on select "Studio/1 Bathroom 1 Bedroom/1 Bathroom 1 Bedroom/2 Bathroom 2 Bedroom/1 Bathroo…" at bounding box center [397, 263] width 340 height 24
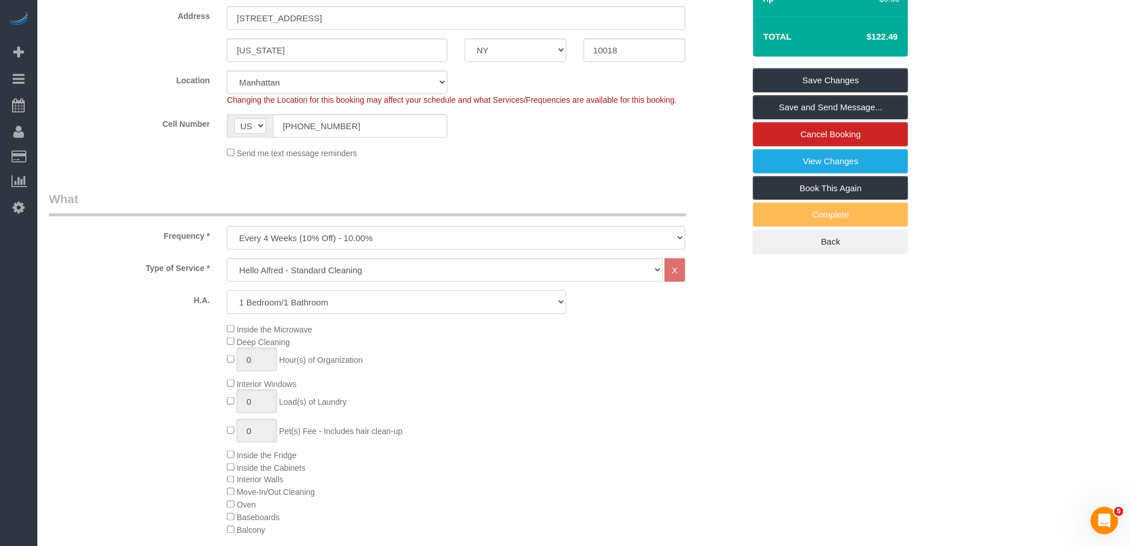
scroll to position [64, 0]
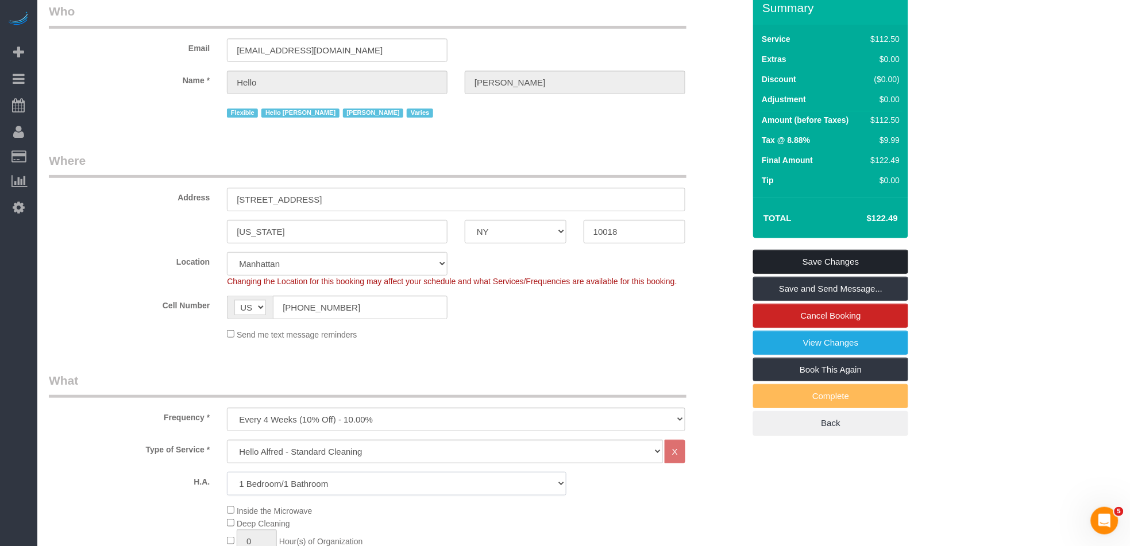
select select "spot60"
click at [818, 250] on link "Save Changes" at bounding box center [830, 262] width 155 height 24
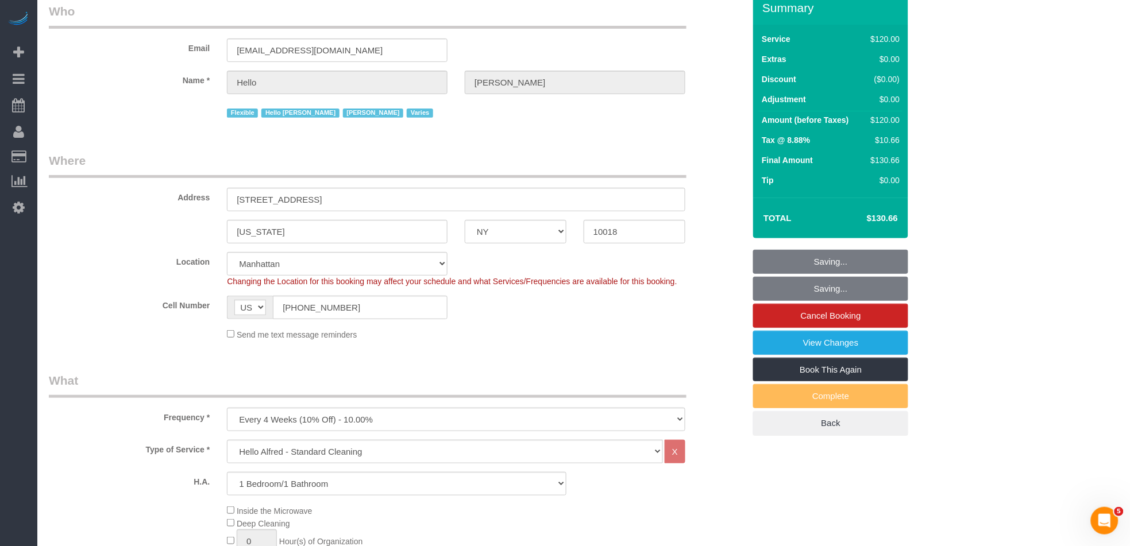
select select "spot117"
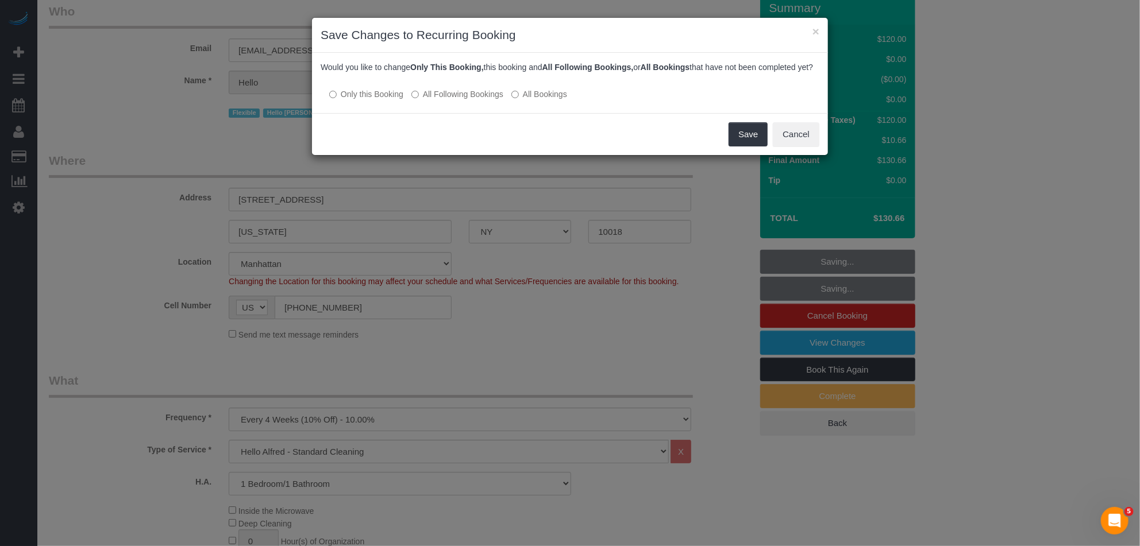
click at [457, 88] on div at bounding box center [570, 83] width 499 height 10
click at [456, 100] on label "All Following Bookings" at bounding box center [457, 93] width 92 height 11
click at [744, 146] on button "Save" at bounding box center [747, 134] width 39 height 24
